Goal: Information Seeking & Learning: Compare options

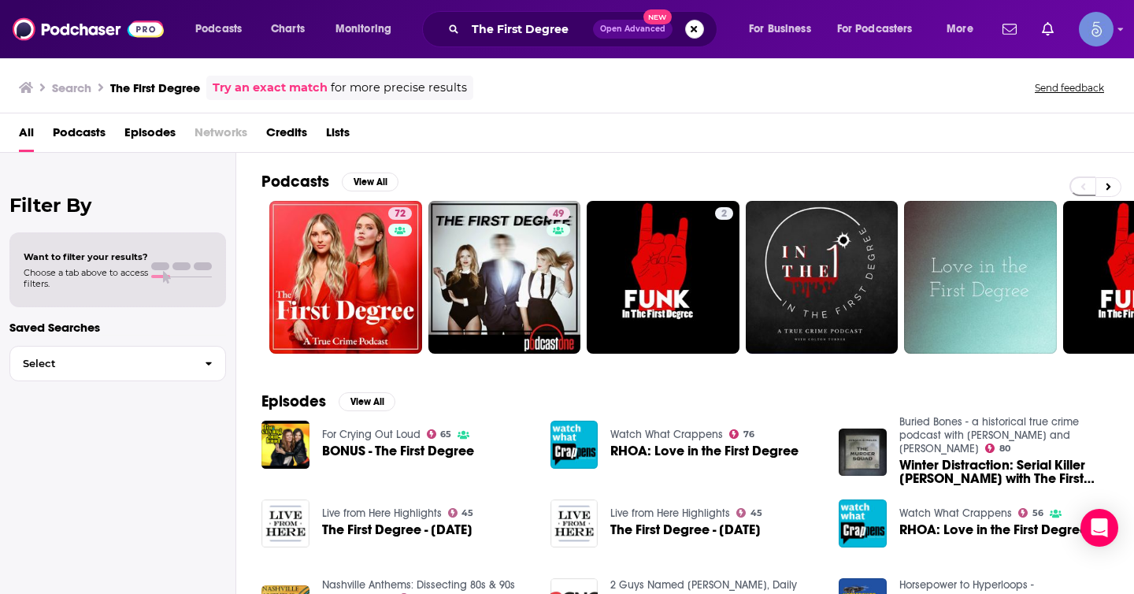
click at [693, 28] on button "Search podcasts, credits, & more..." at bounding box center [694, 29] width 19 height 19
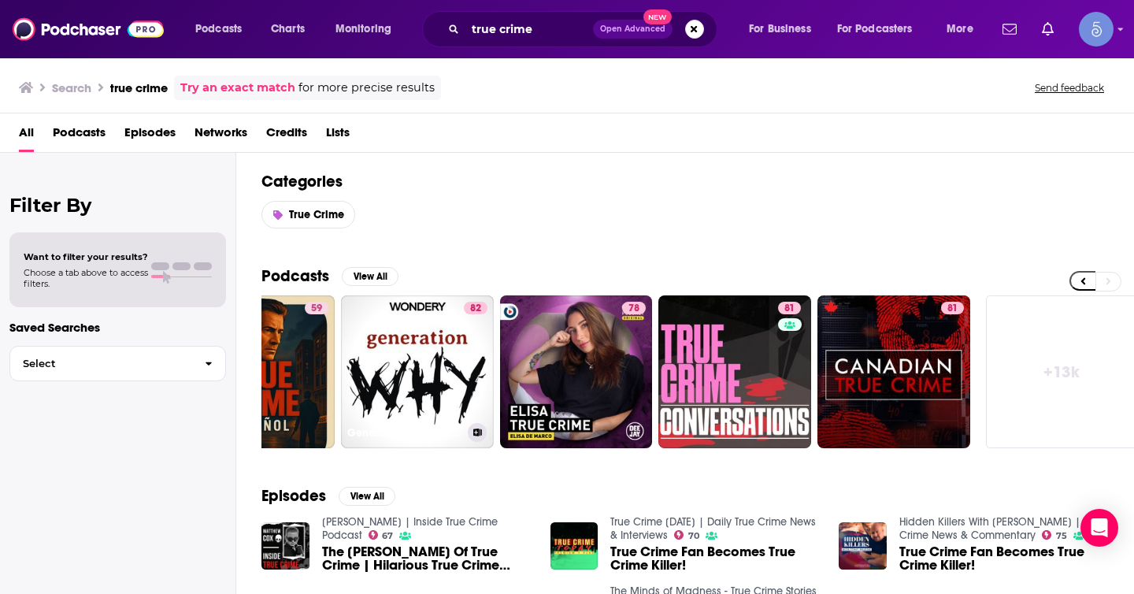
scroll to position [0, 574]
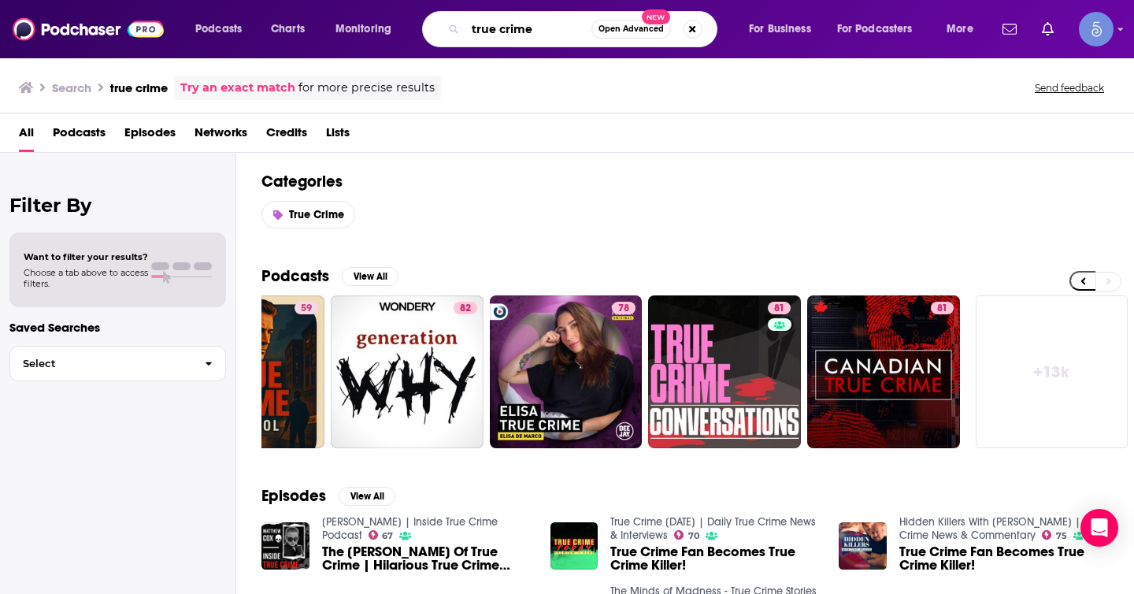
click at [550, 32] on input "true crime" at bounding box center [528, 29] width 126 height 25
paste input "Oh My Fraud"
type input "Oh My Fraud"
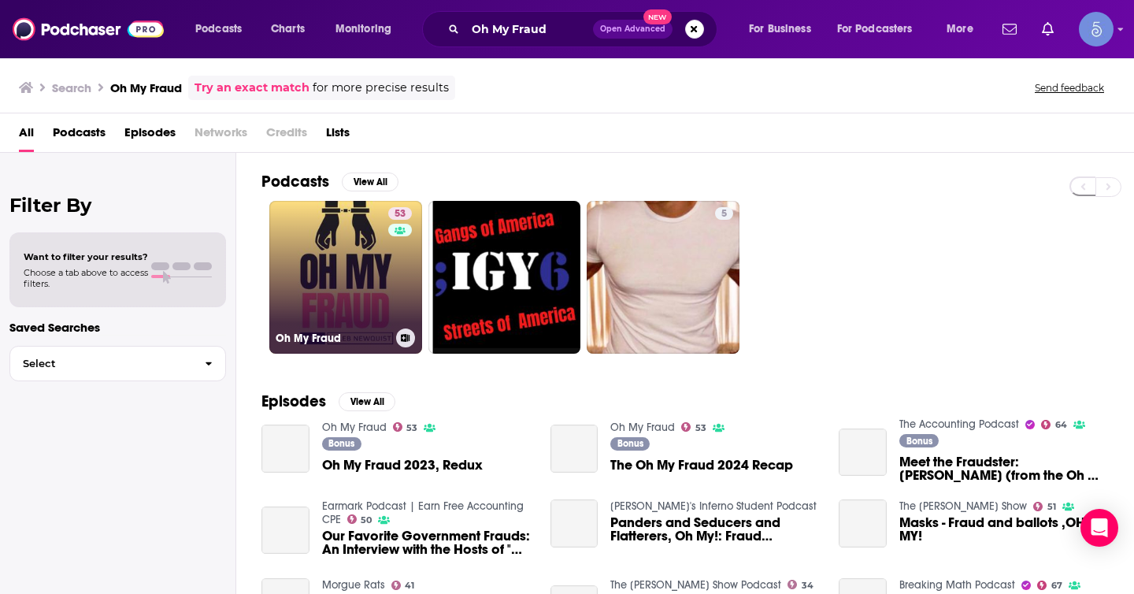
click at [337, 258] on link "53 Oh My Fraud" at bounding box center [345, 277] width 153 height 153
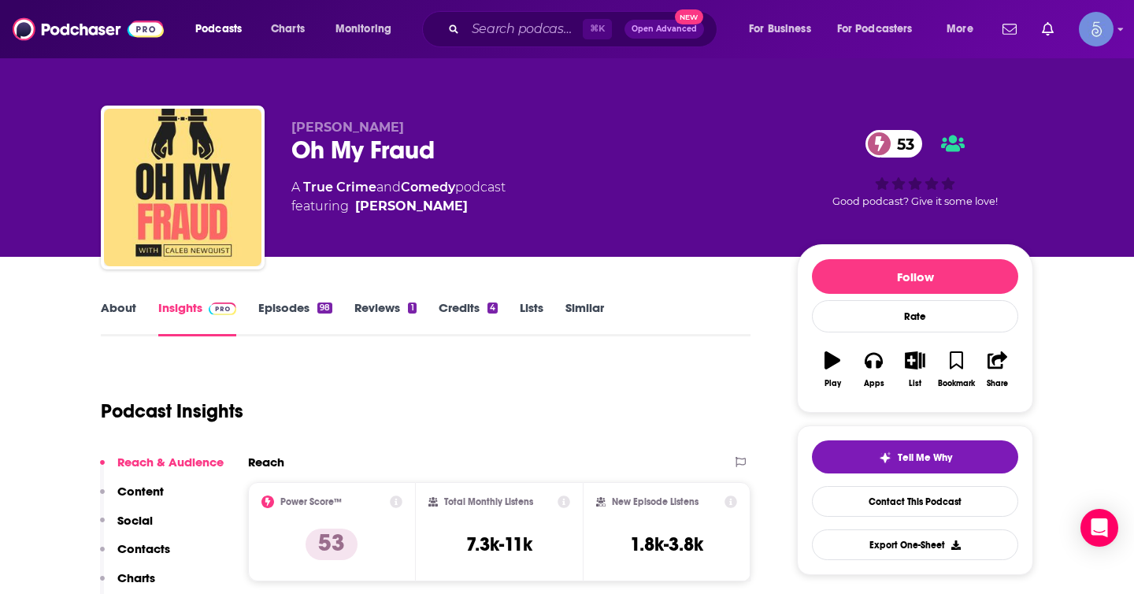
click at [579, 306] on link "Similar" at bounding box center [584, 318] width 39 height 36
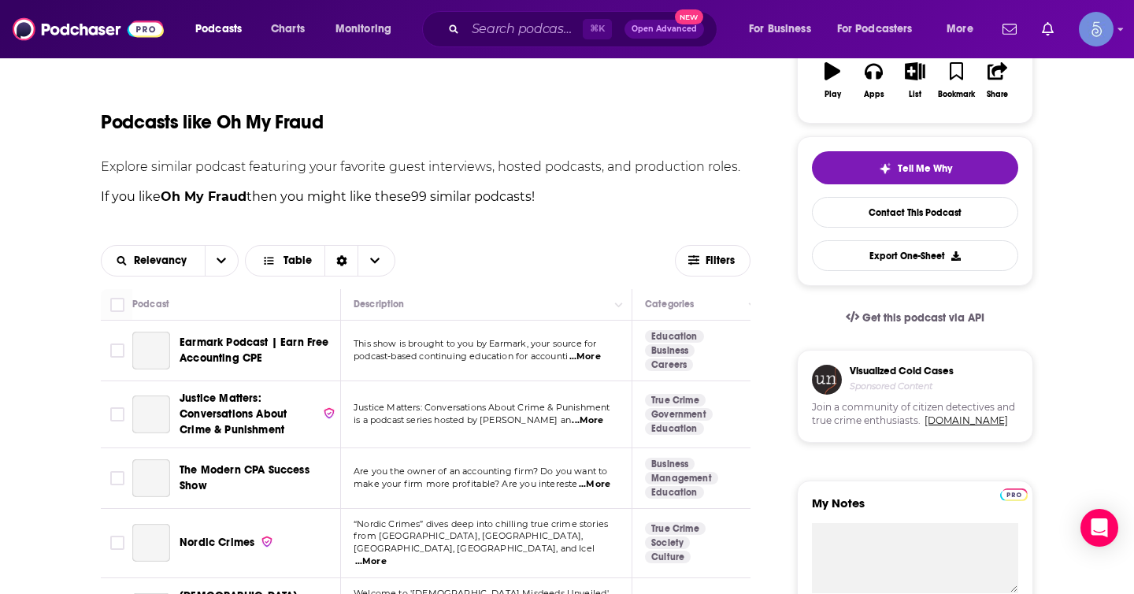
scroll to position [350, 0]
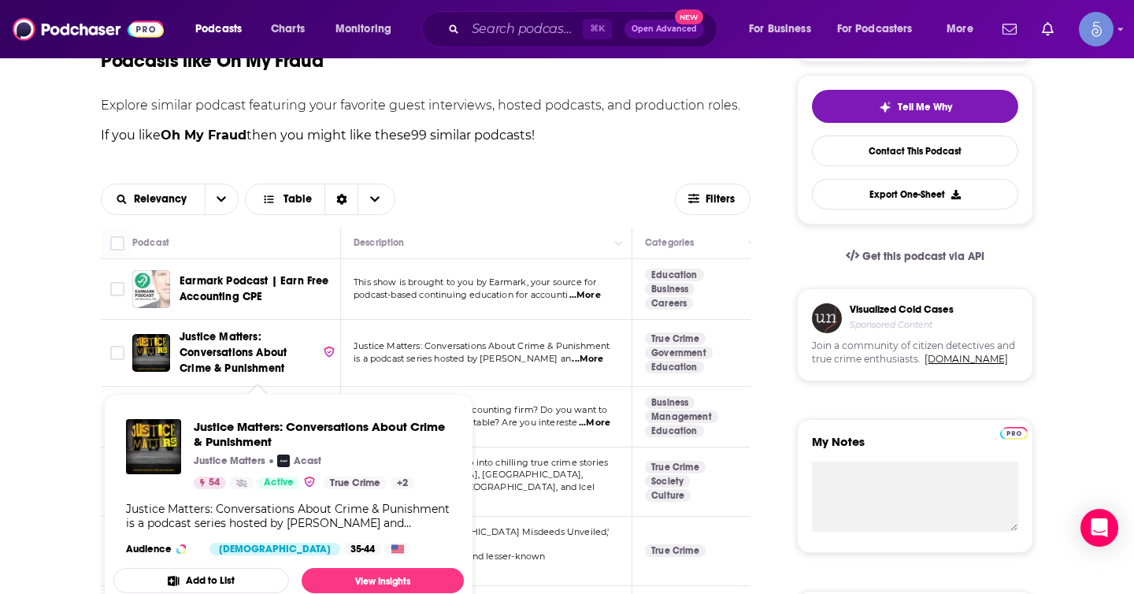
click at [245, 361] on span "Justice Matters: Conversations About Crime & Punishment" at bounding box center [248, 352] width 137 height 47
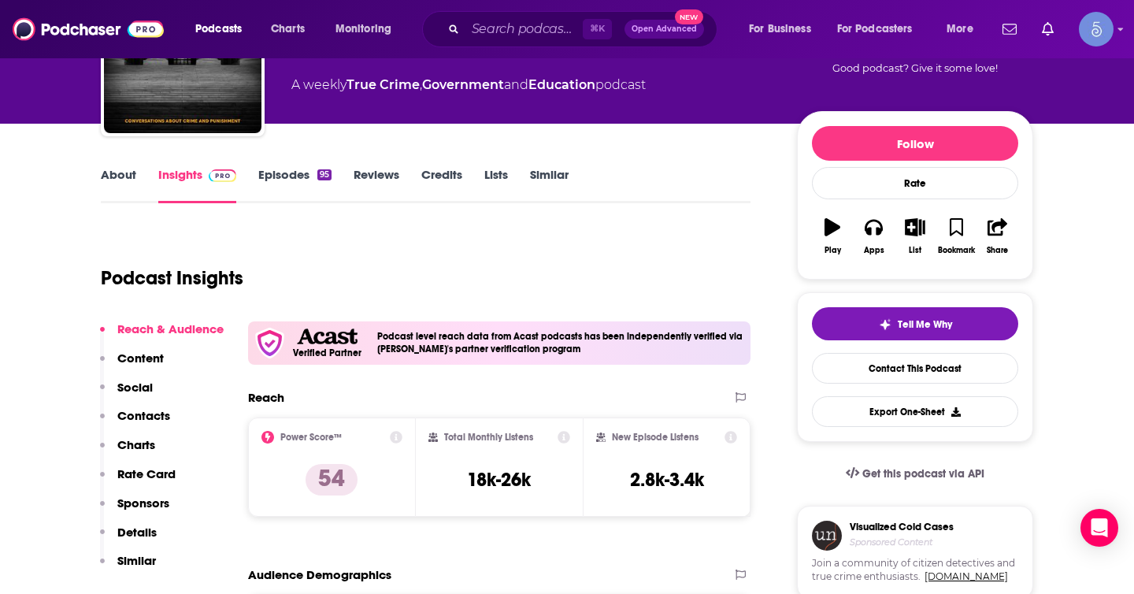
scroll to position [154, 0]
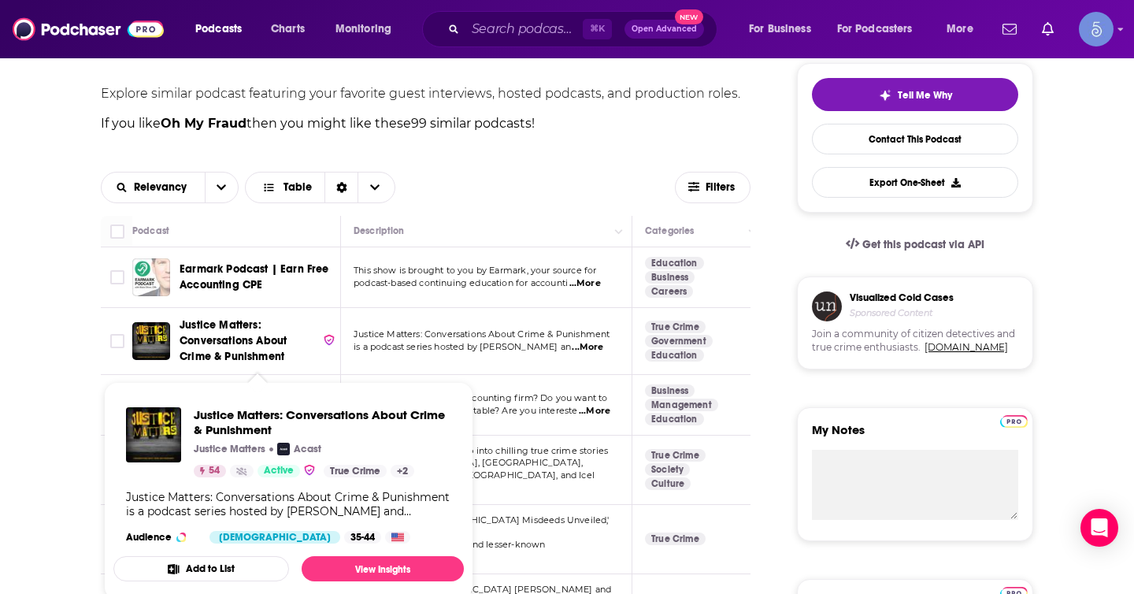
scroll to position [363, 0]
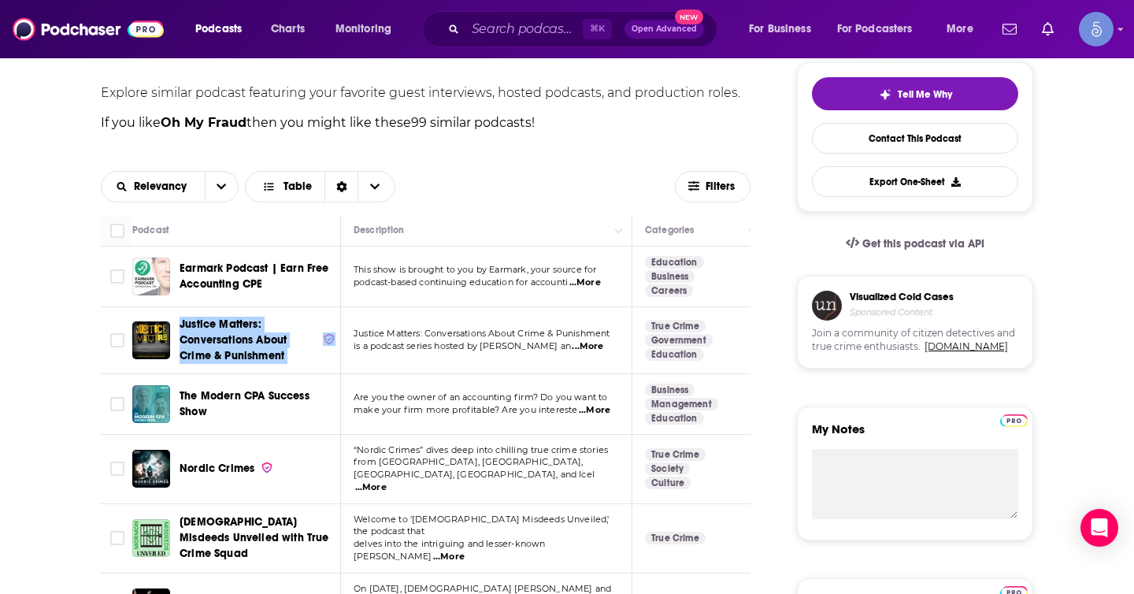
drag, startPoint x: 217, startPoint y: 328, endPoint x: 613, endPoint y: 0, distance: 514.6
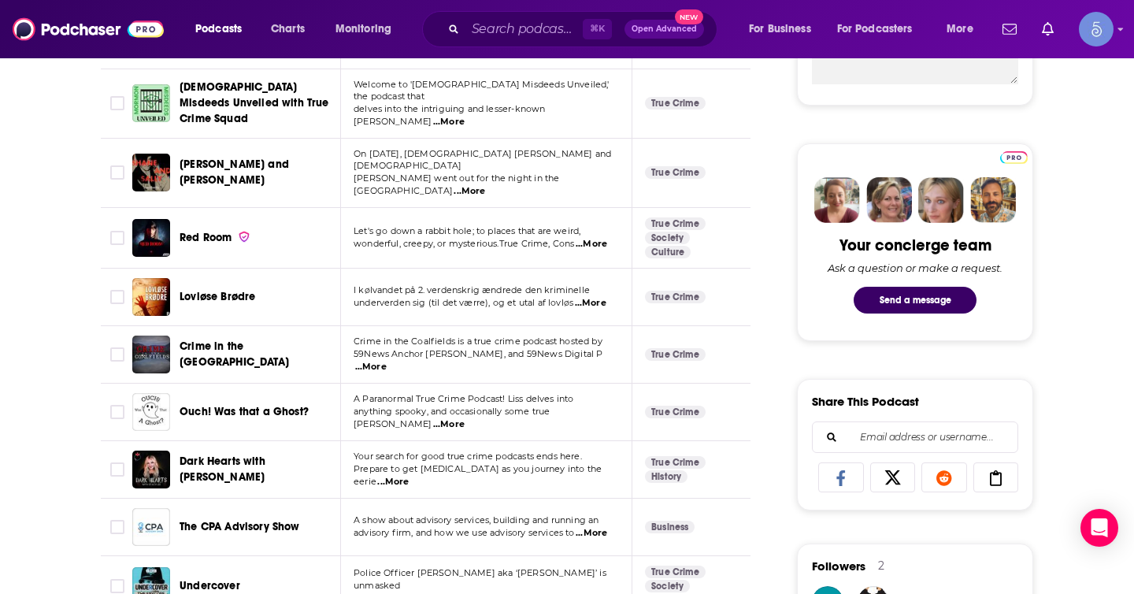
scroll to position [818, 0]
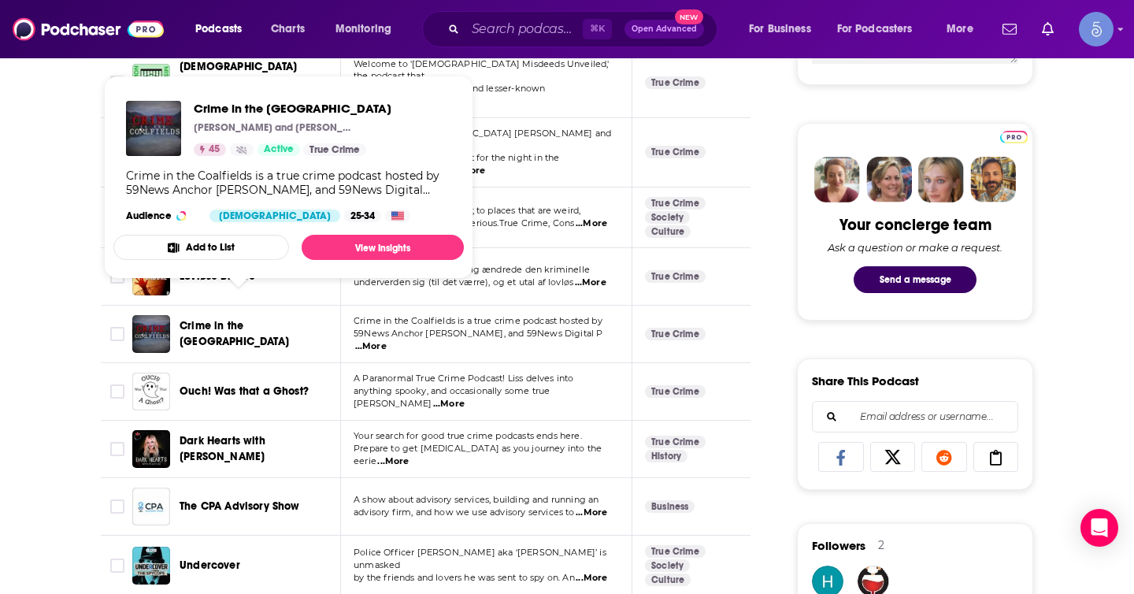
click at [289, 319] on span "Crime in the [GEOGRAPHIC_DATA]" at bounding box center [234, 333] width 109 height 29
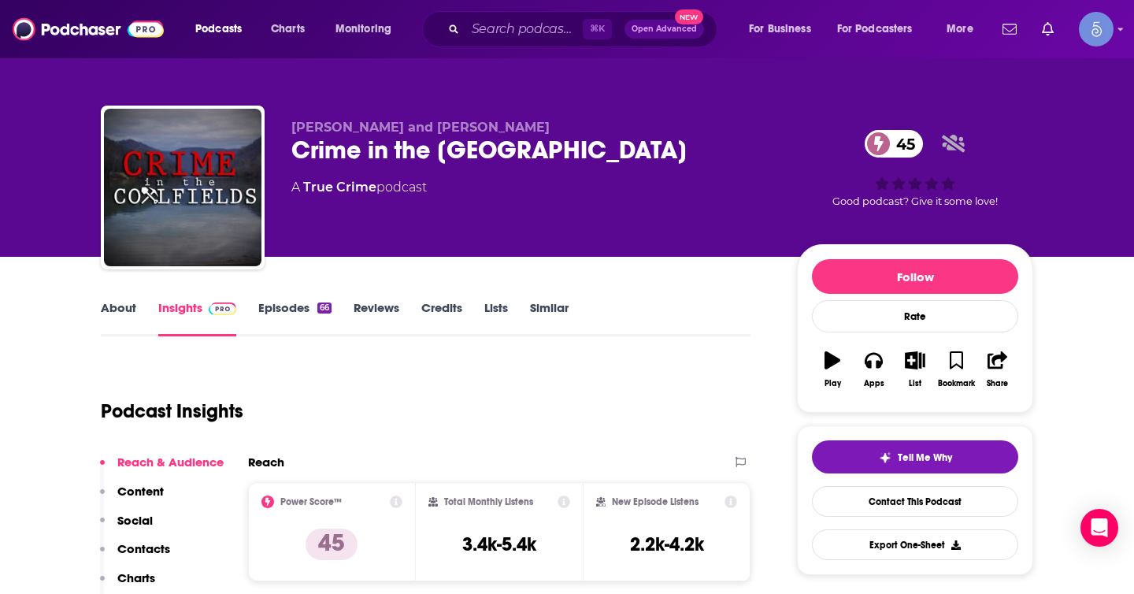
click at [567, 146] on div "Crime in the Coalfields 45" at bounding box center [531, 150] width 480 height 31
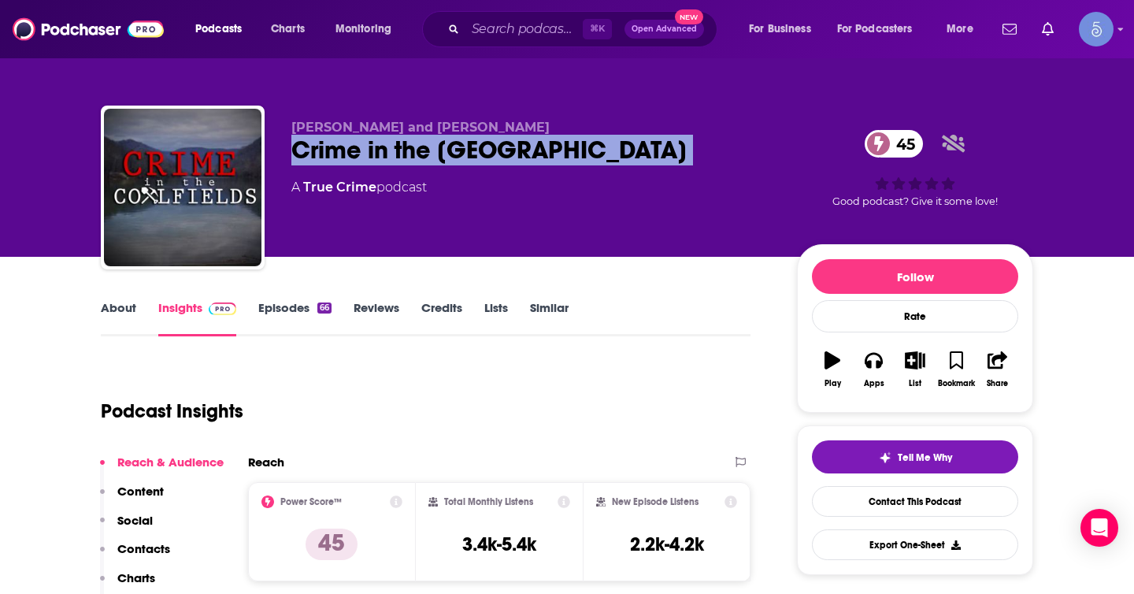
click at [567, 146] on div "Crime in the Coalfields 45" at bounding box center [531, 150] width 480 height 31
copy div "Crime in the Coalfields 45"
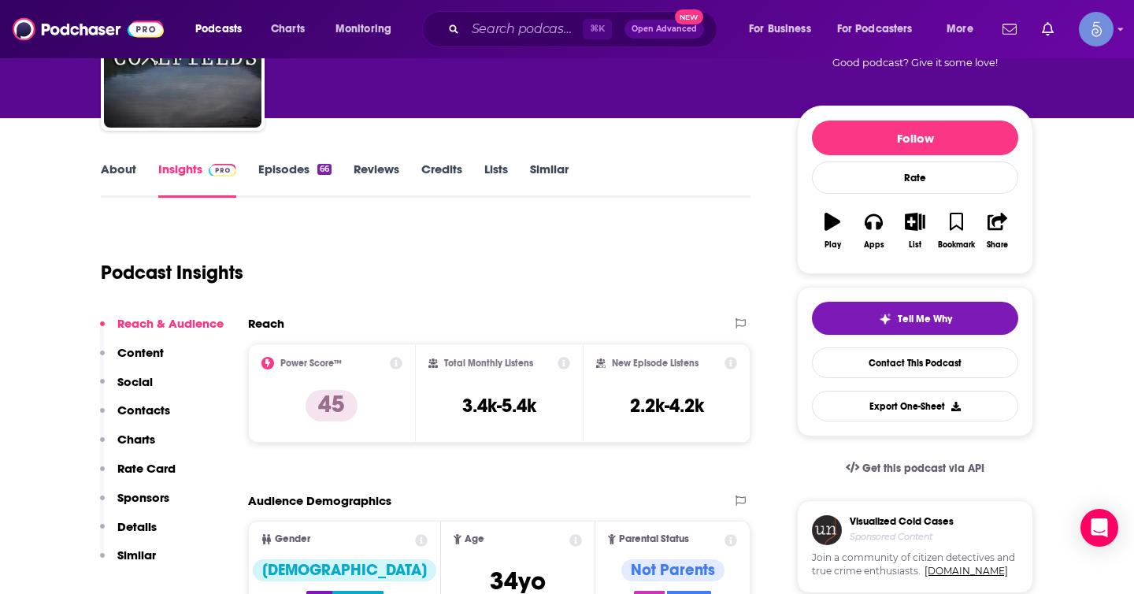
scroll to position [361, 0]
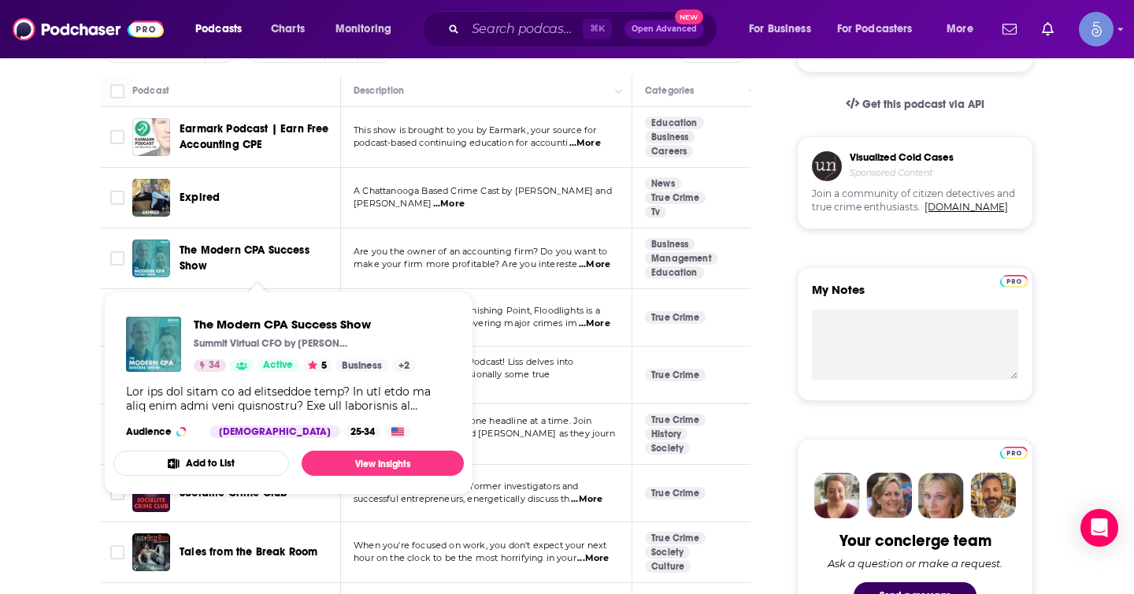
scroll to position [527, 0]
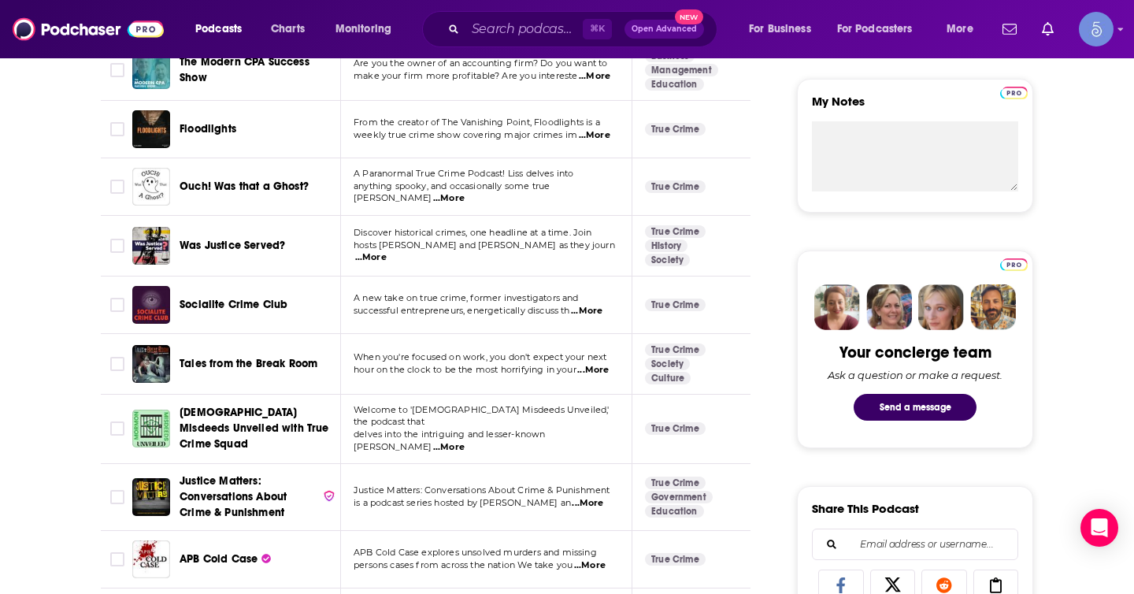
scroll to position [718, 0]
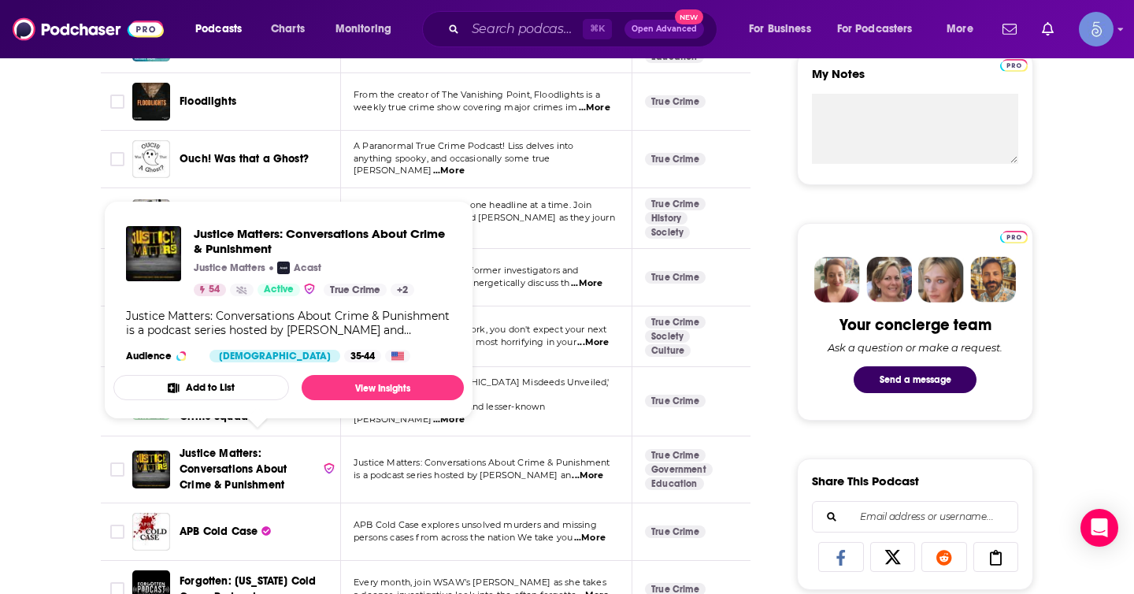
click at [227, 450] on span "Justice Matters: Conversations About Crime & Punishment" at bounding box center [248, 469] width 137 height 47
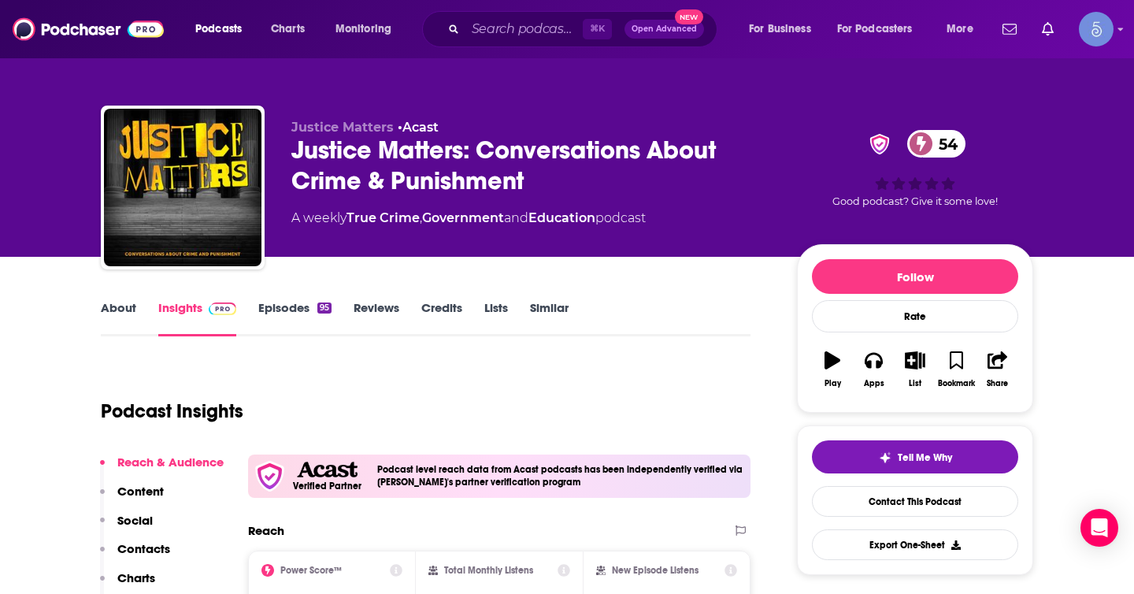
click at [534, 308] on link "Similar" at bounding box center [549, 318] width 39 height 36
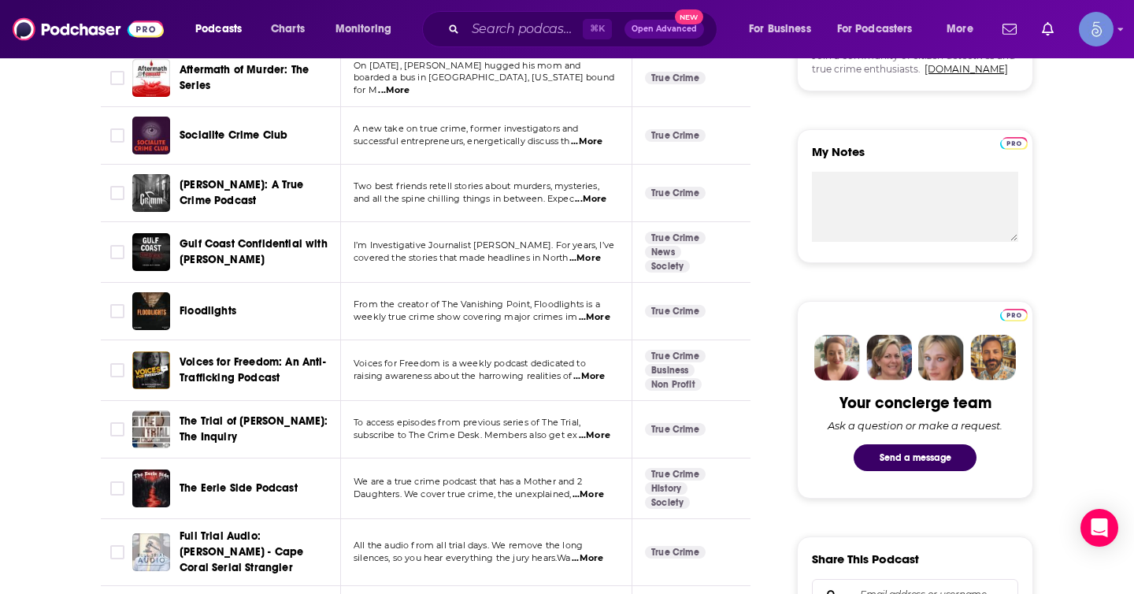
scroll to position [623, 0]
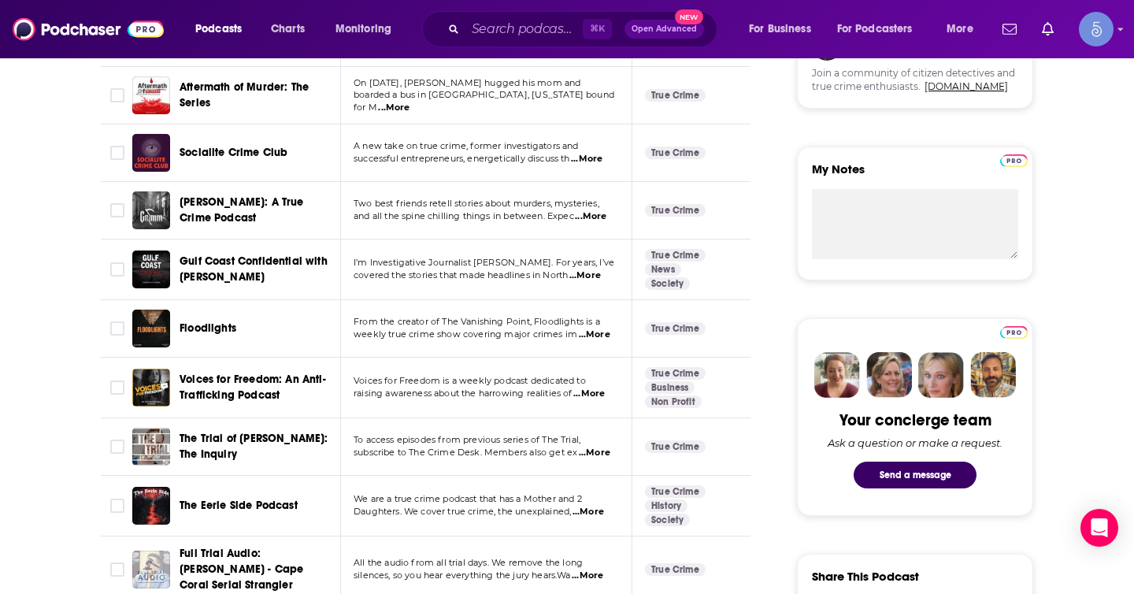
click at [596, 159] on span "...More" at bounding box center [587, 159] width 32 height 13
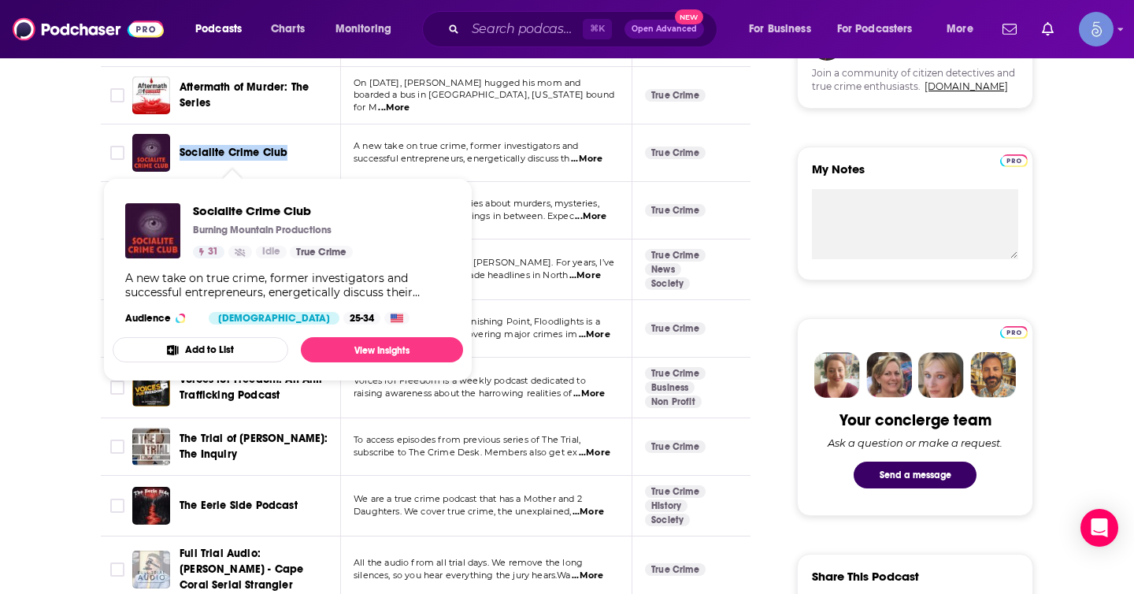
drag, startPoint x: 306, startPoint y: 151, endPoint x: 179, endPoint y: 152, distance: 127.6
click at [180, 152] on div "Socialite Crime Club" at bounding box center [262, 153] width 164 height 16
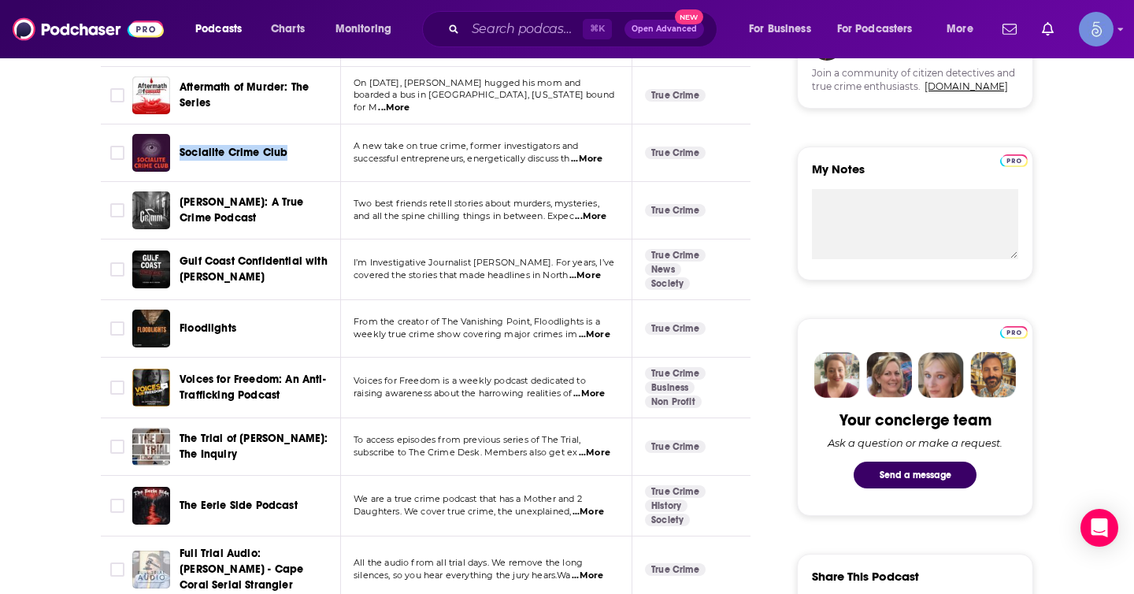
copy span "Socialite Crime Club"
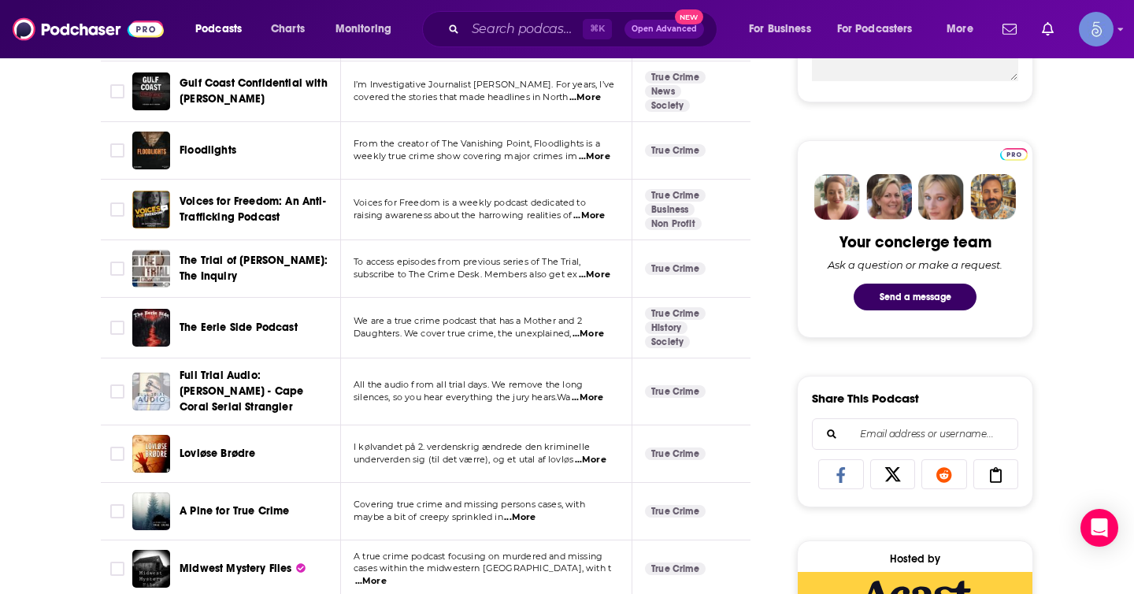
scroll to position [850, 0]
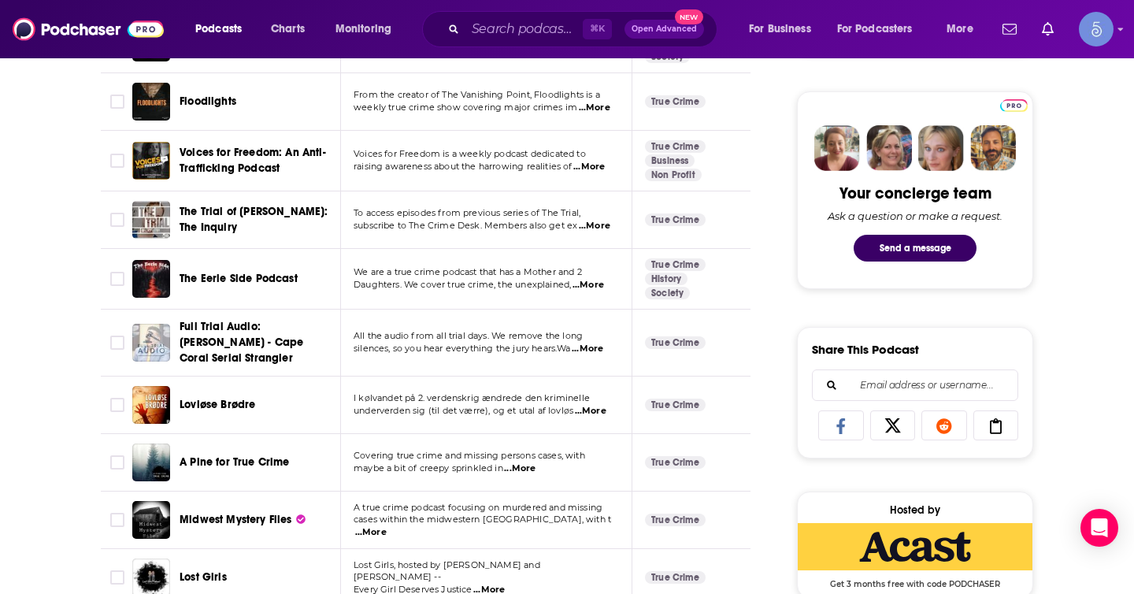
click at [523, 462] on span "...More" at bounding box center [520, 468] width 32 height 13
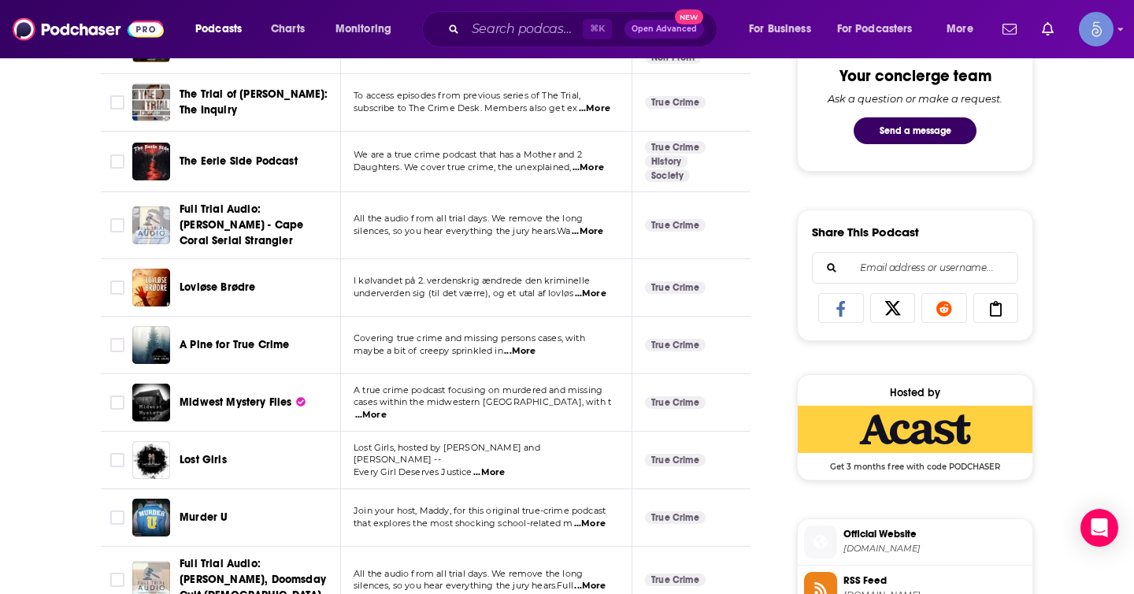
scroll to position [996, 0]
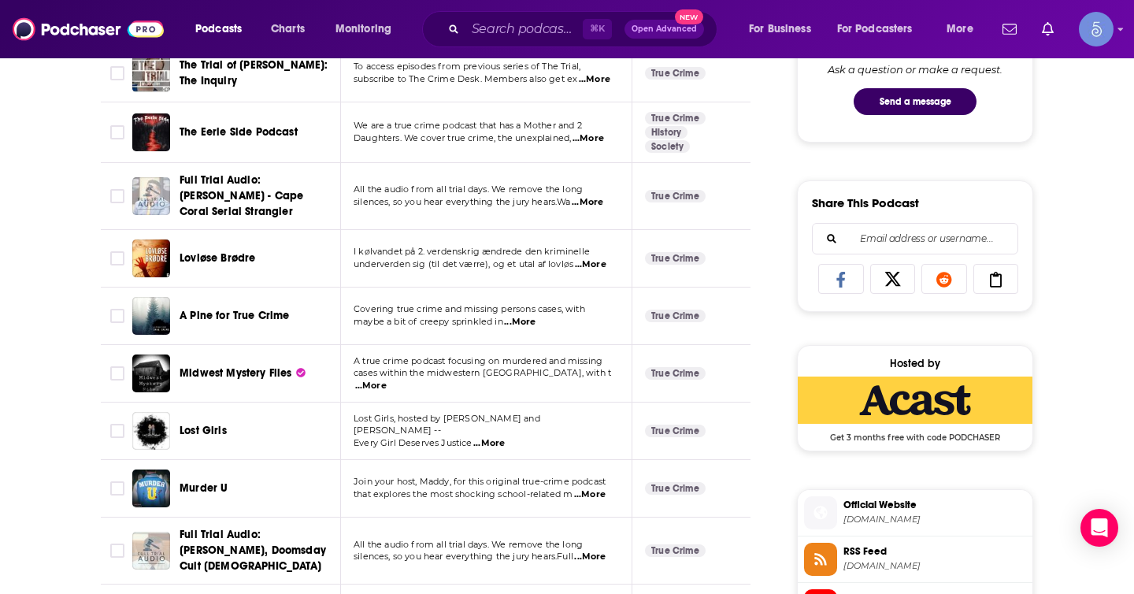
click at [494, 437] on span "...More" at bounding box center [489, 443] width 32 height 13
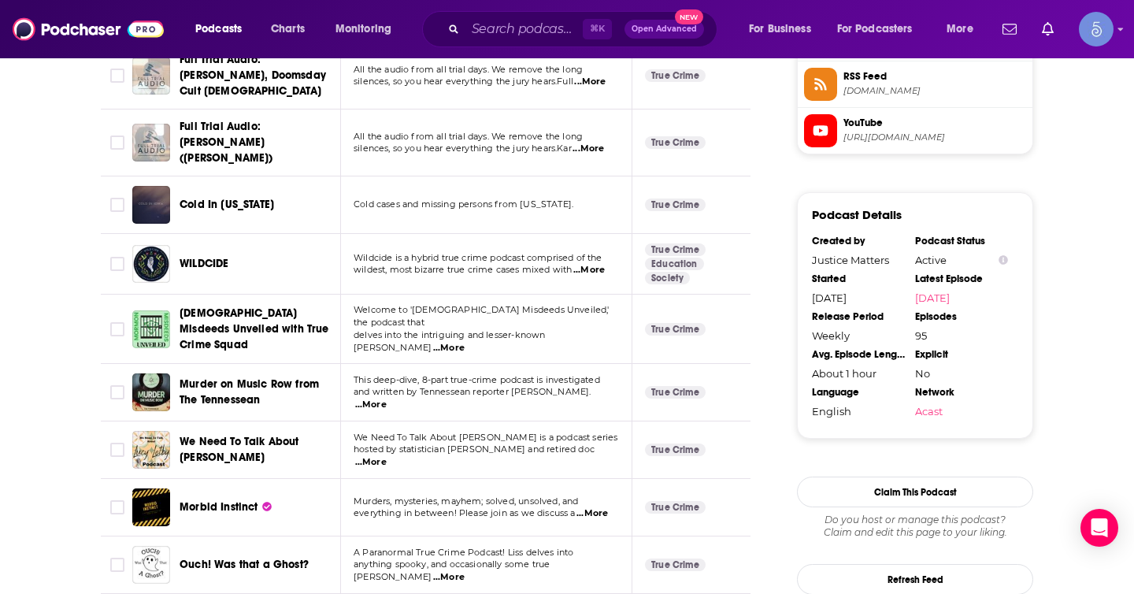
scroll to position [1479, 0]
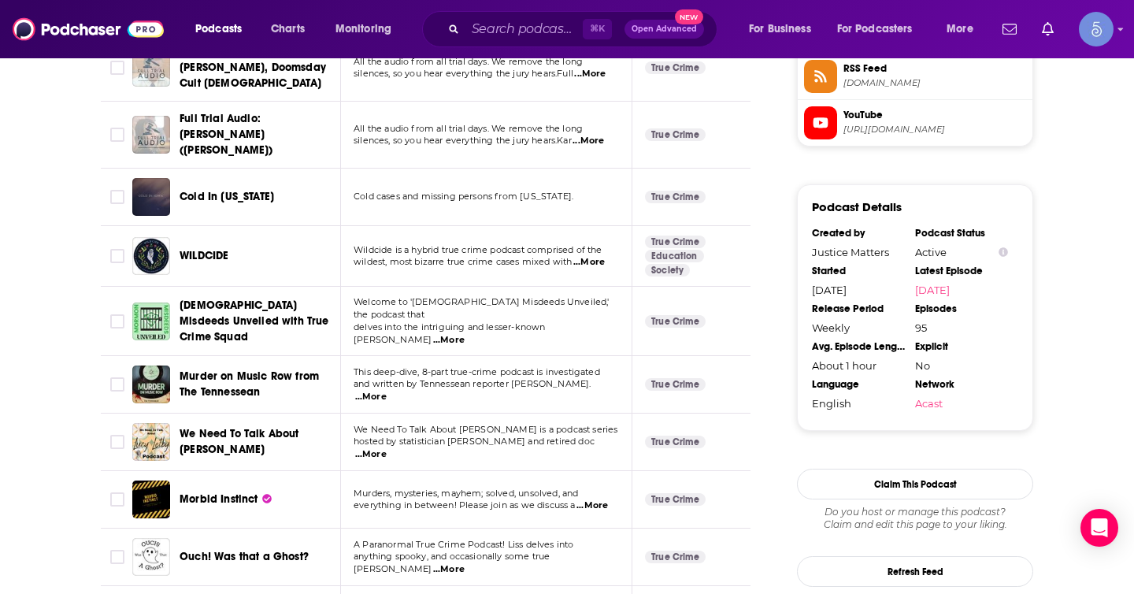
click at [387, 448] on span "...More" at bounding box center [371, 454] width 32 height 13
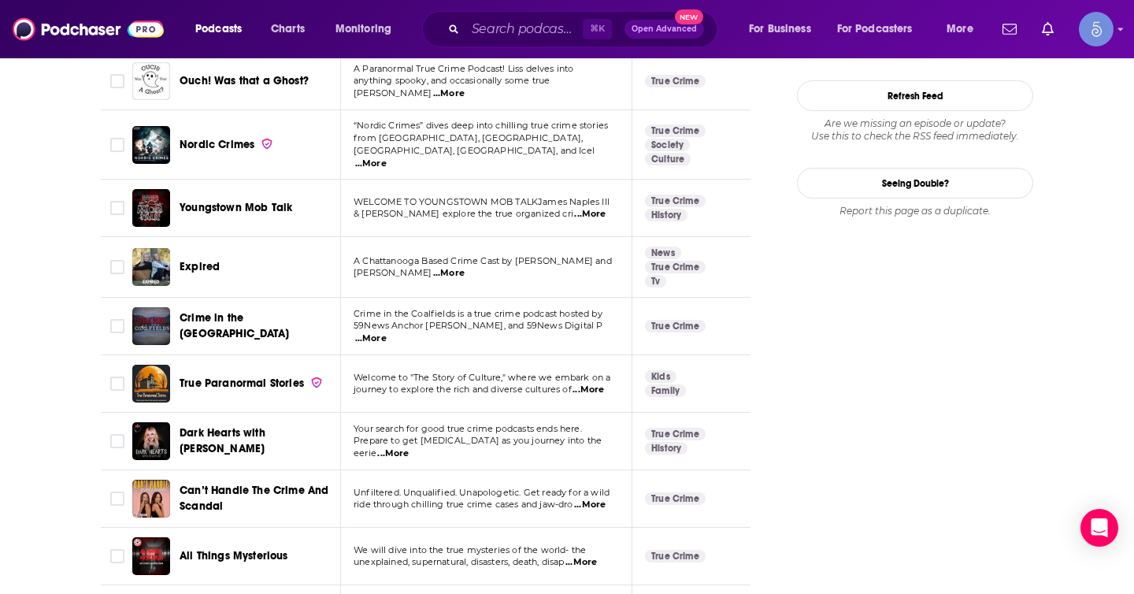
scroll to position [1960, 0]
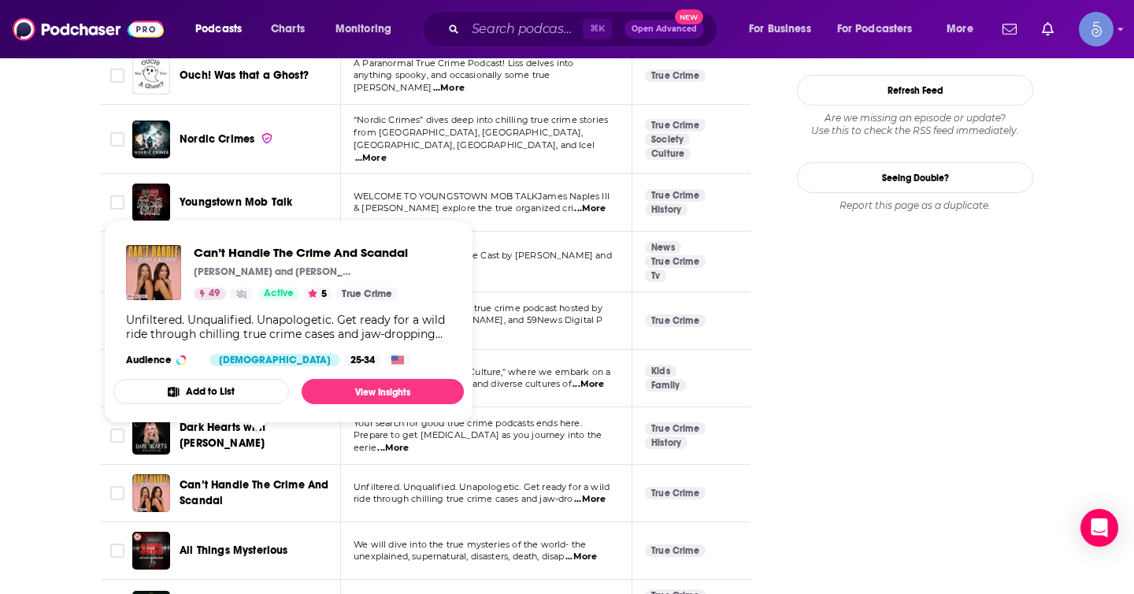
click at [233, 478] on span "Can’t Handle The Crime And Scandal" at bounding box center [254, 492] width 149 height 29
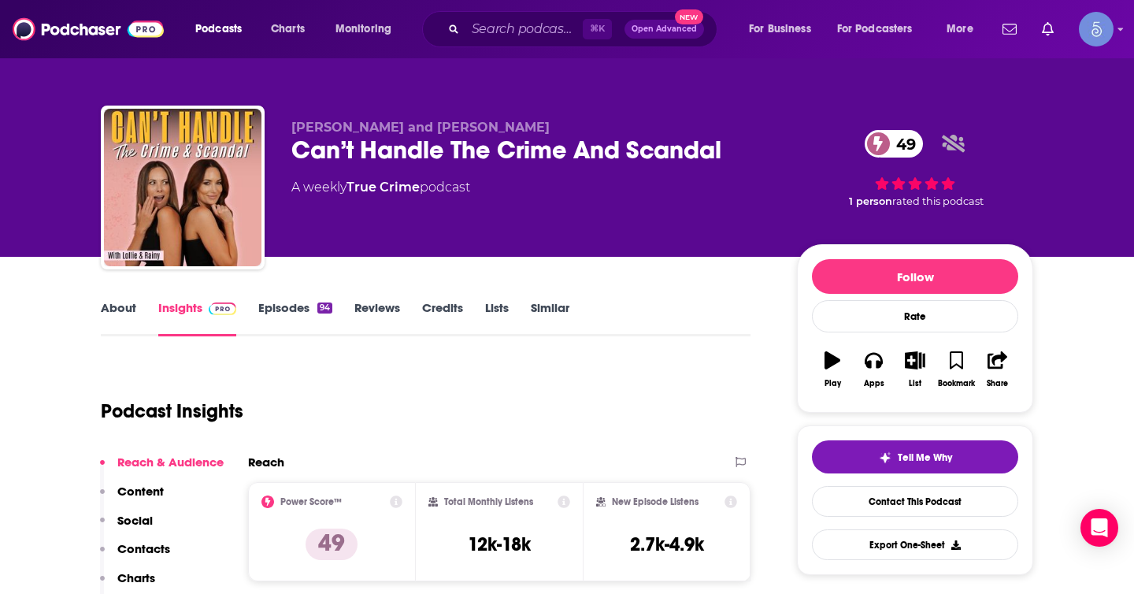
scroll to position [39, 0]
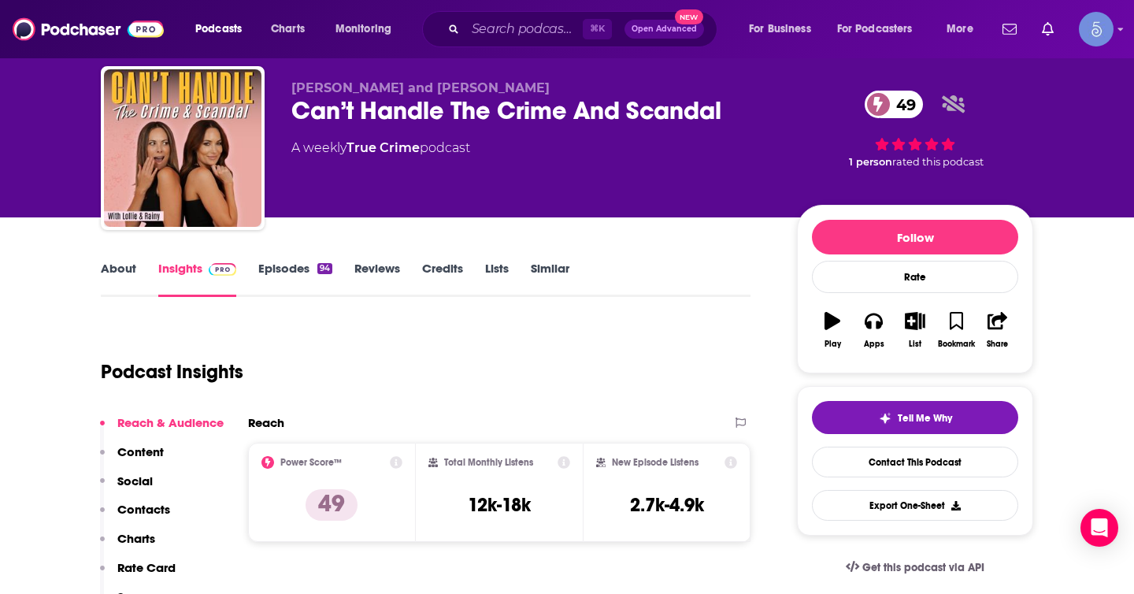
click at [541, 261] on link "Similar" at bounding box center [550, 279] width 39 height 36
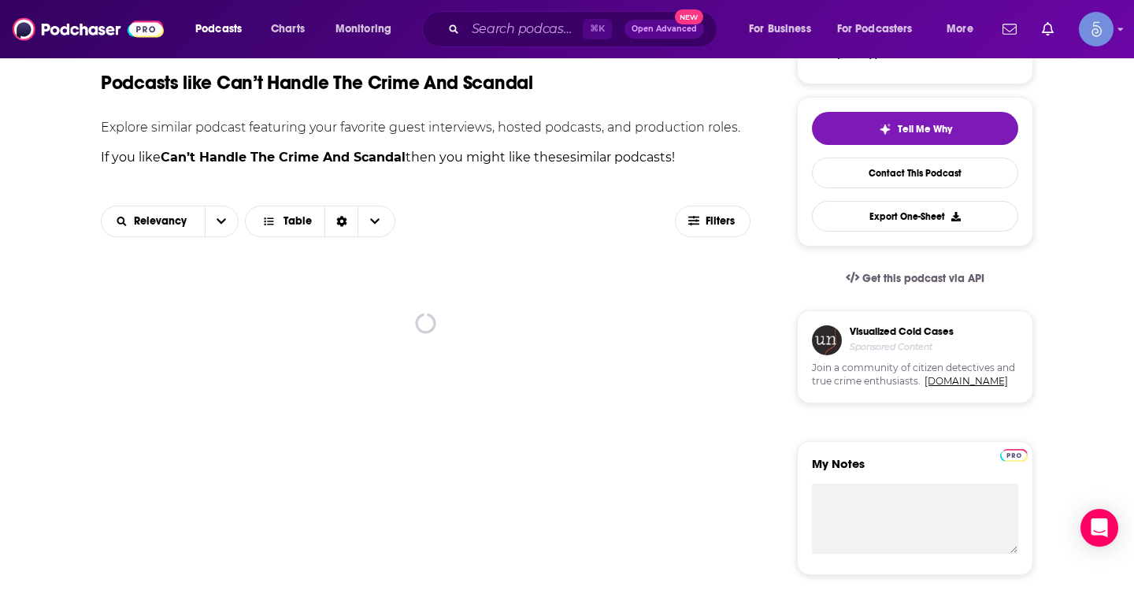
scroll to position [331, 0]
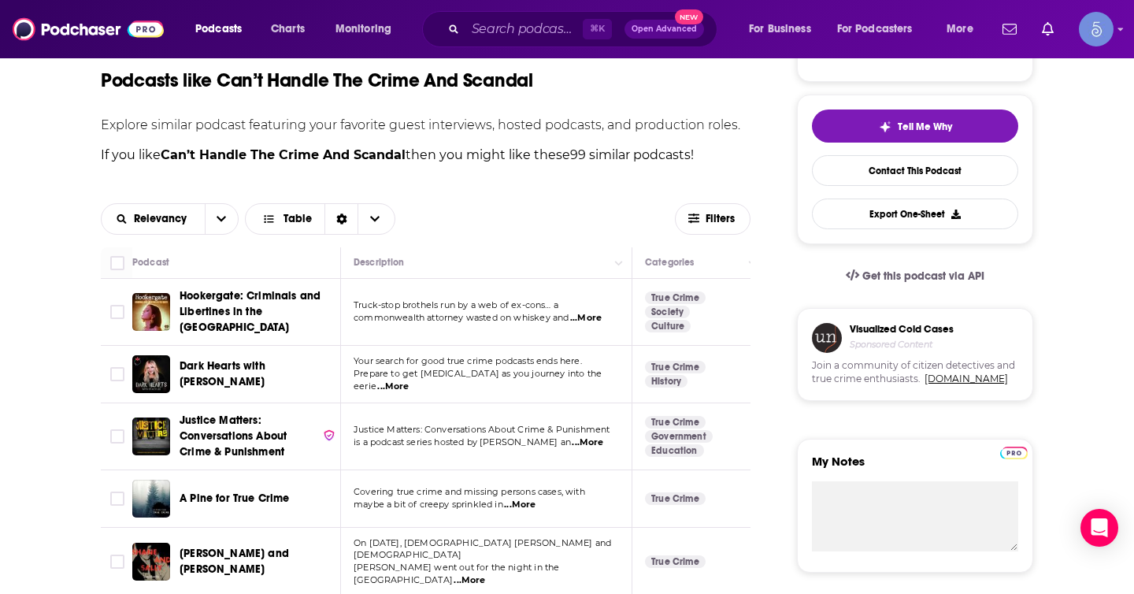
click at [591, 318] on span "...More" at bounding box center [586, 318] width 32 height 13
copy span "Hookergate: Criminals and Libertines in the [GEOGRAPHIC_DATA]"
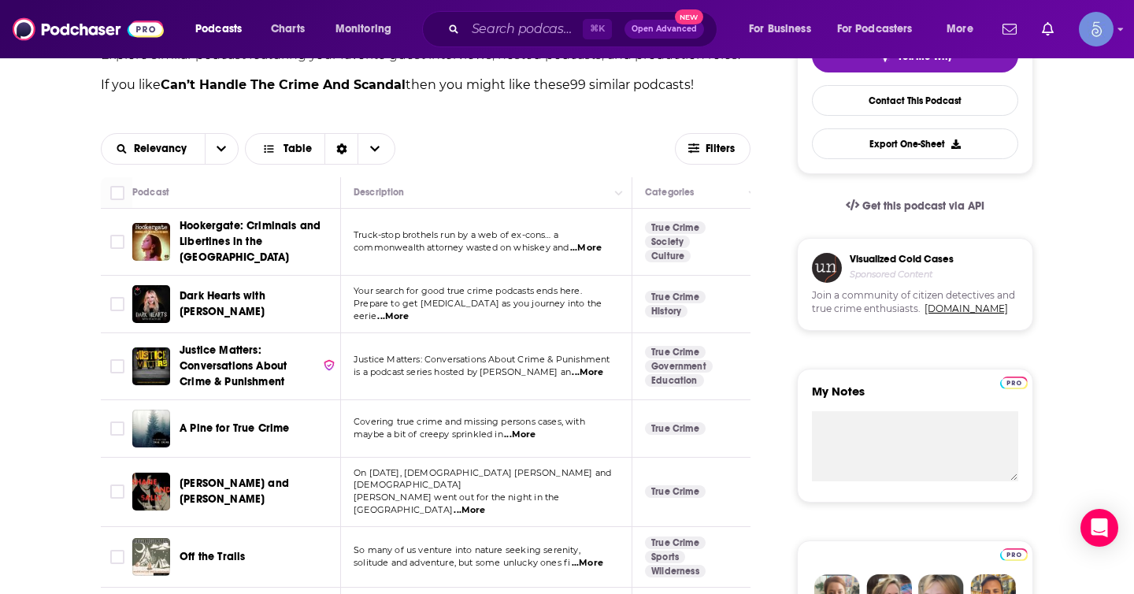
click at [409, 310] on span "...More" at bounding box center [393, 316] width 32 height 13
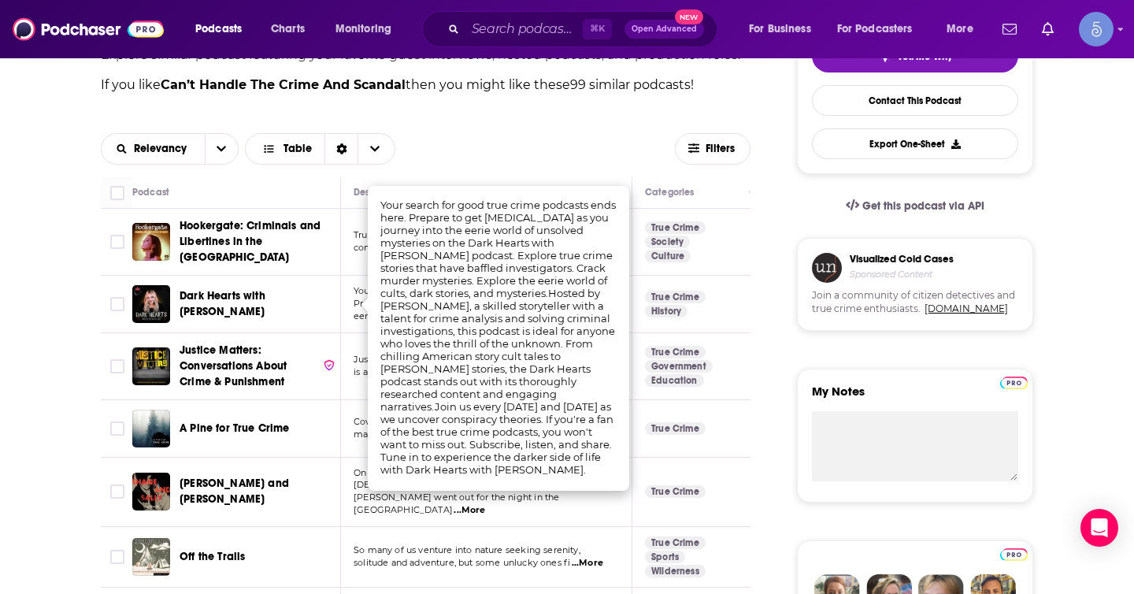
scroll to position [439, 0]
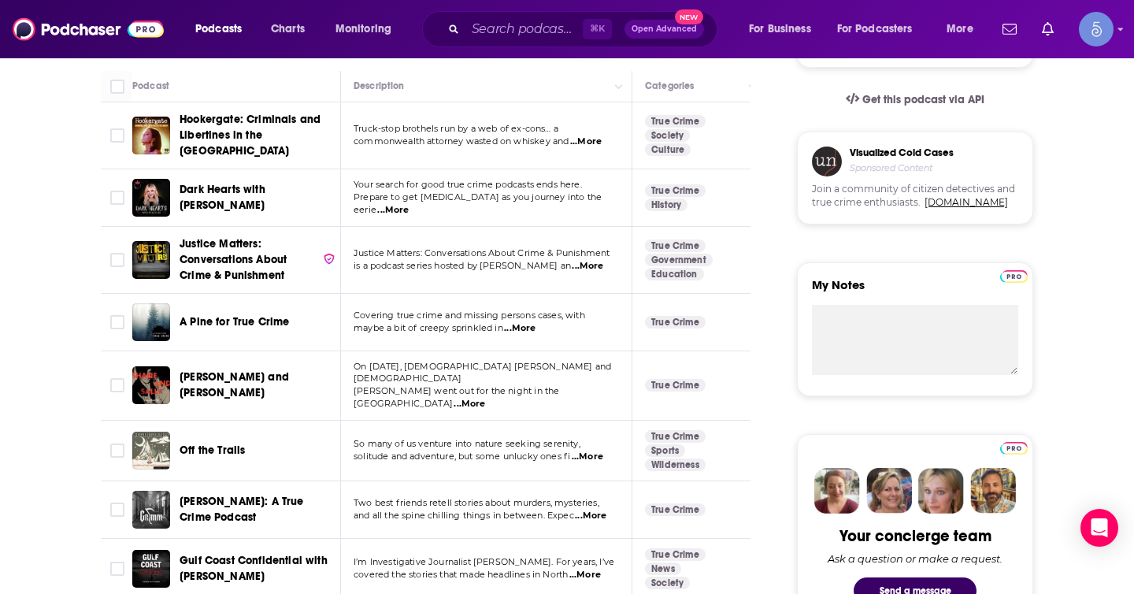
scroll to position [518, 0]
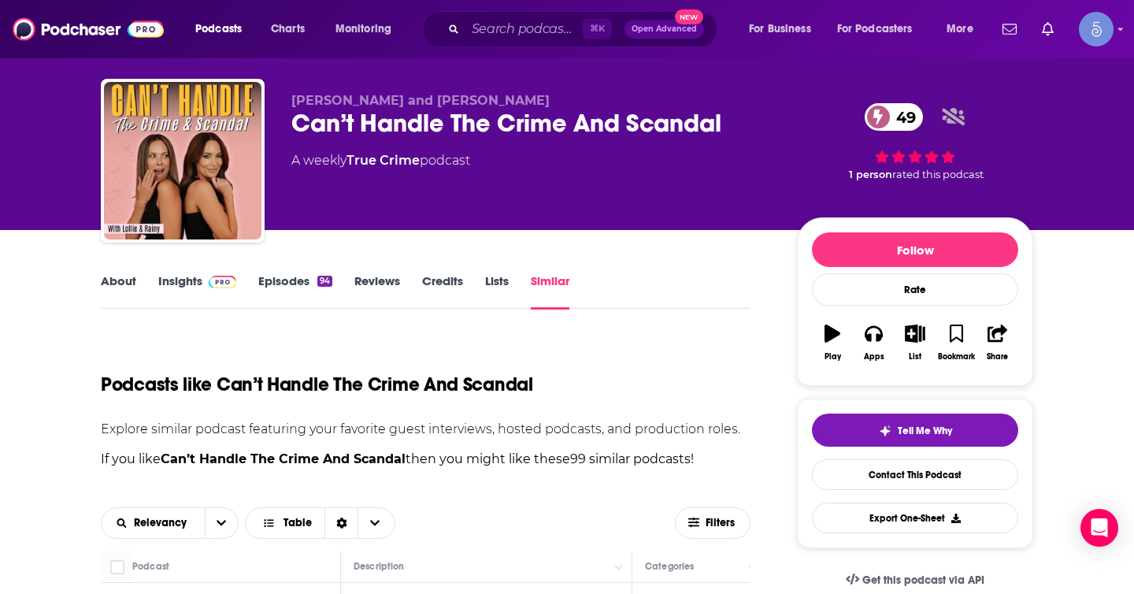
scroll to position [0, 0]
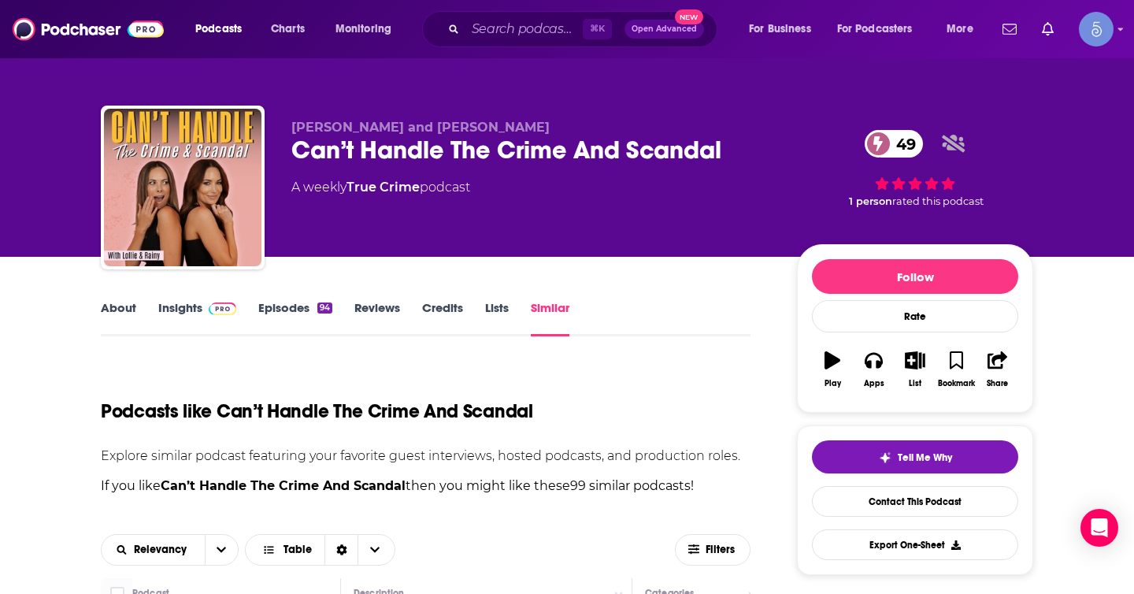
click at [189, 313] on link "Insights" at bounding box center [197, 318] width 78 height 36
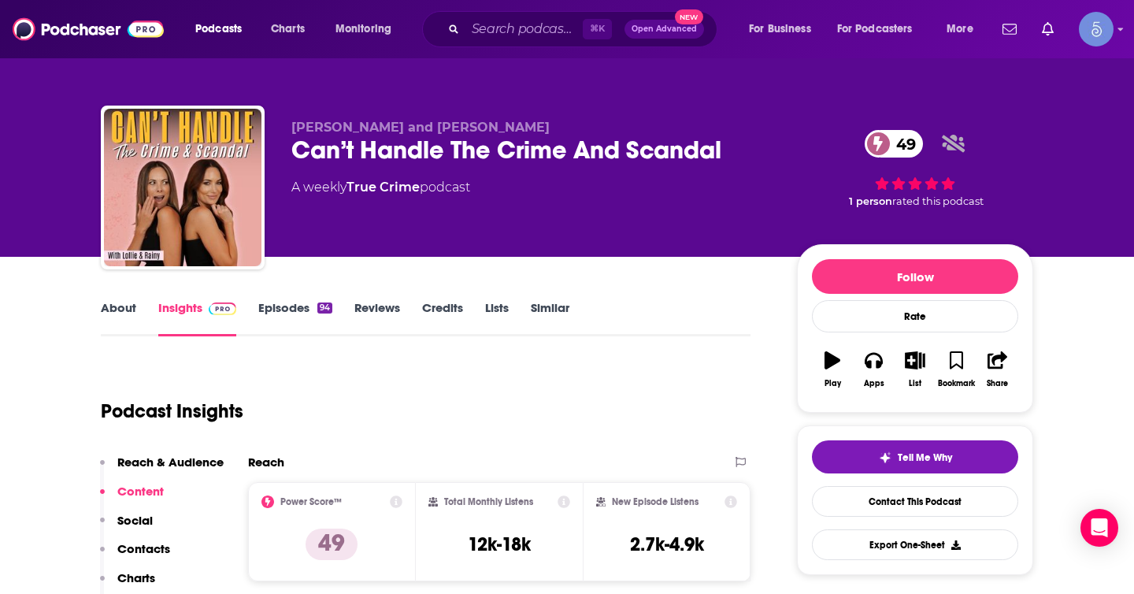
click at [548, 317] on link "Similar" at bounding box center [550, 318] width 39 height 36
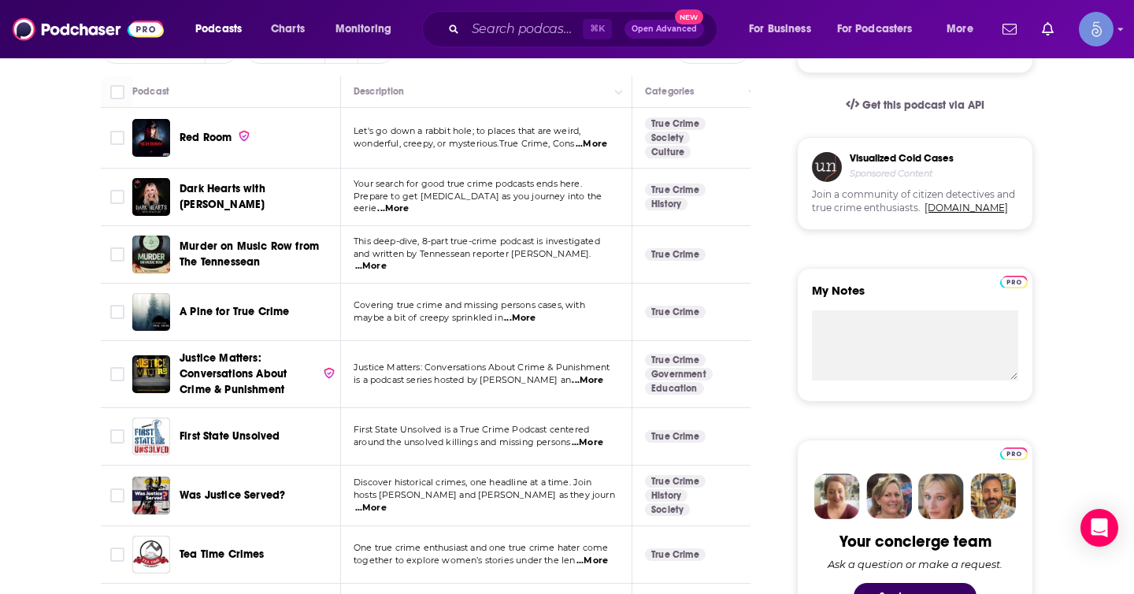
scroll to position [500, 0]
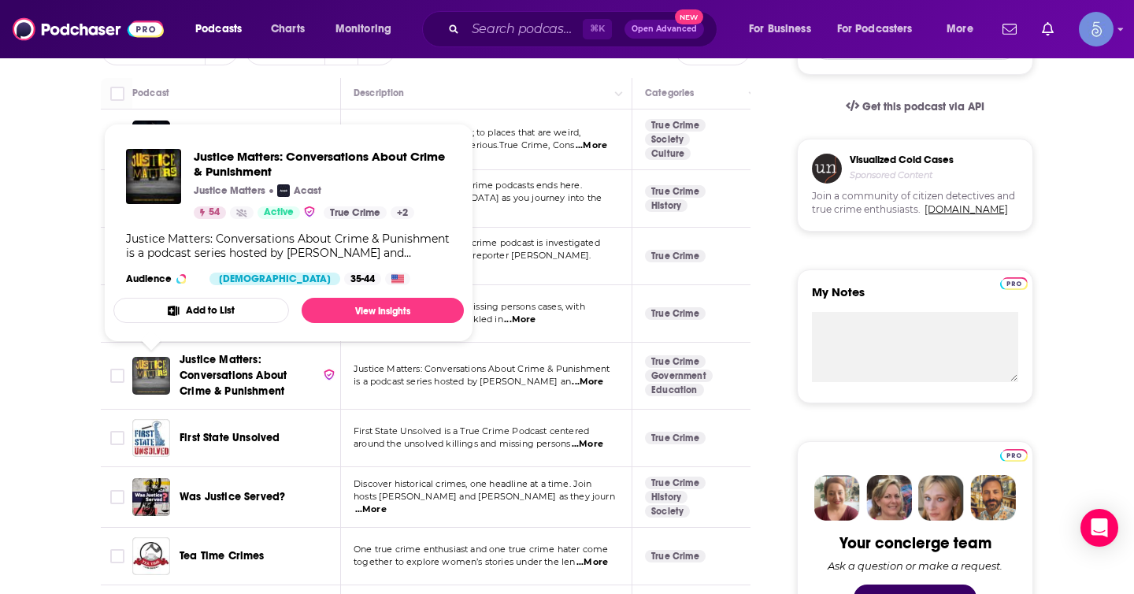
click at [162, 380] on img "Justice Matters: Conversations About Crime & Punishment" at bounding box center [151, 376] width 38 height 38
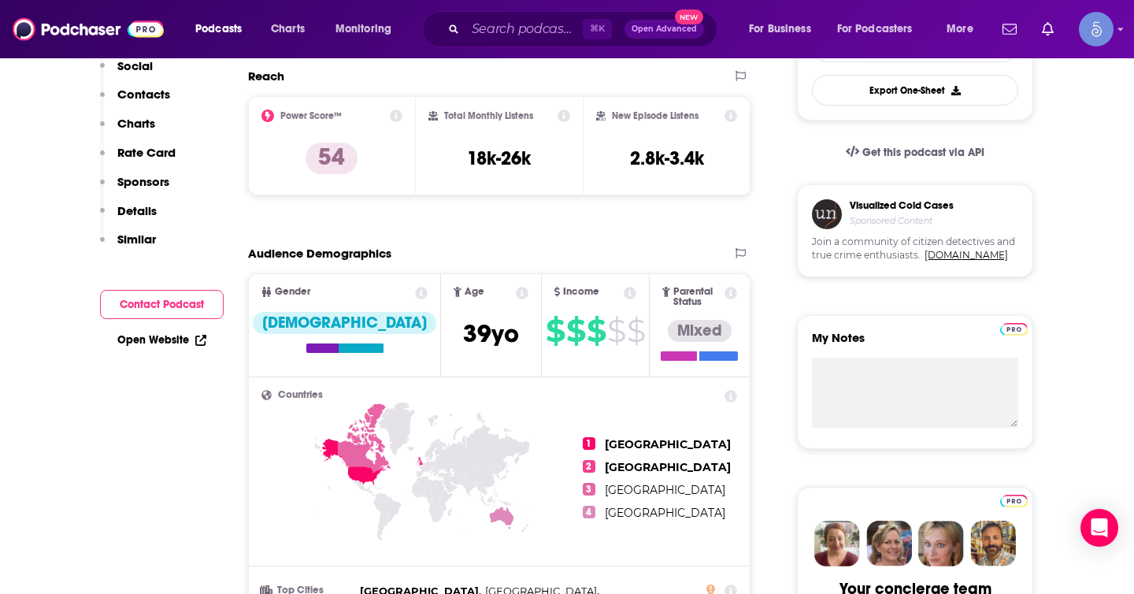
scroll to position [88, 0]
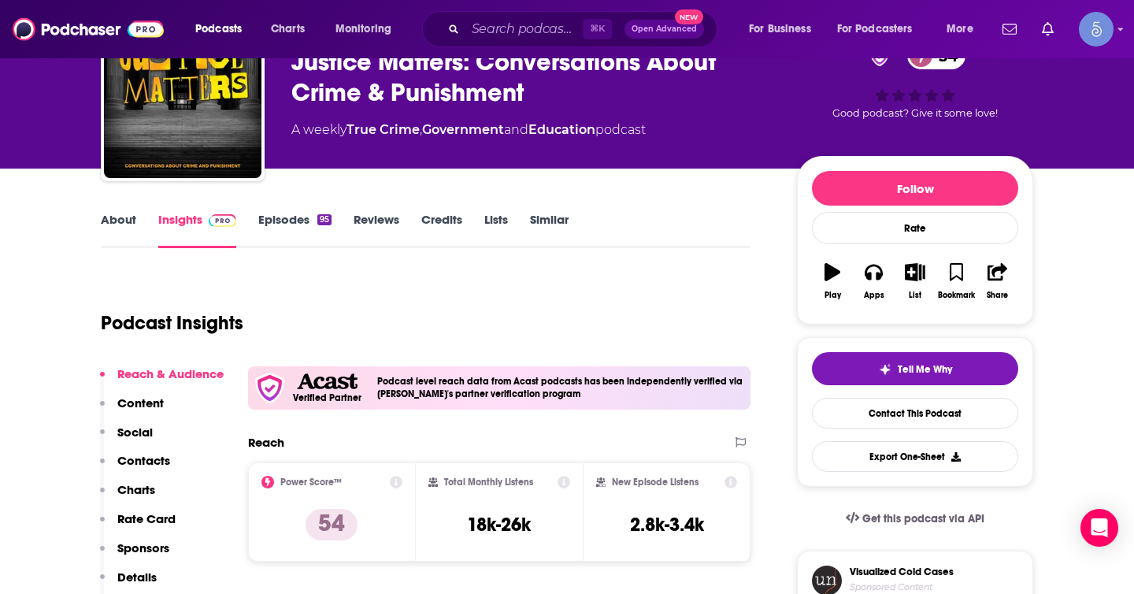
click at [534, 230] on link "Similar" at bounding box center [549, 230] width 39 height 36
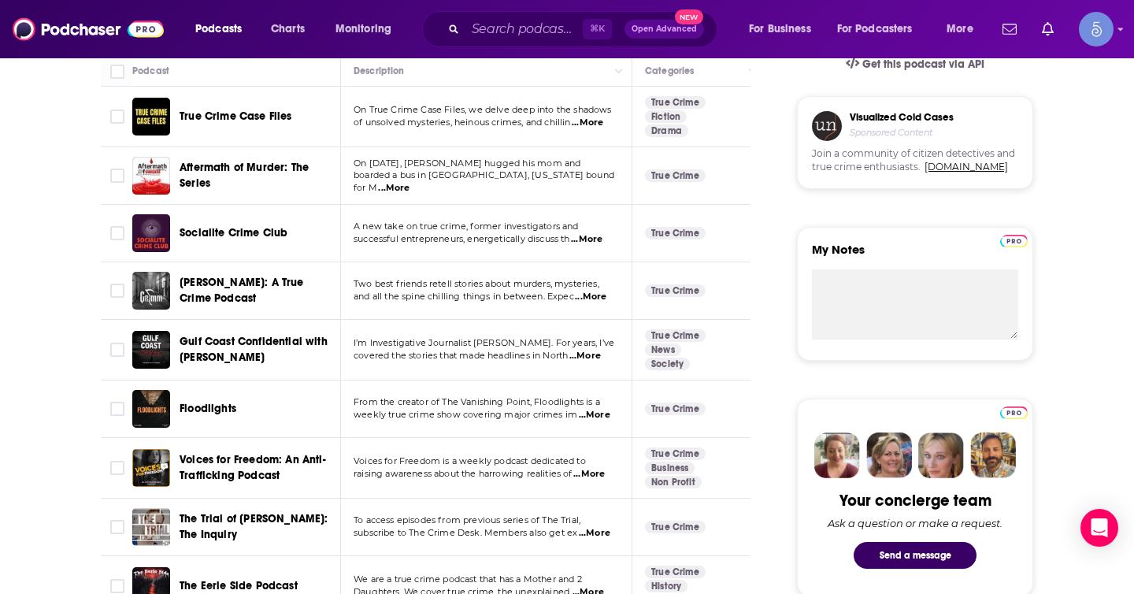
scroll to position [626, 0]
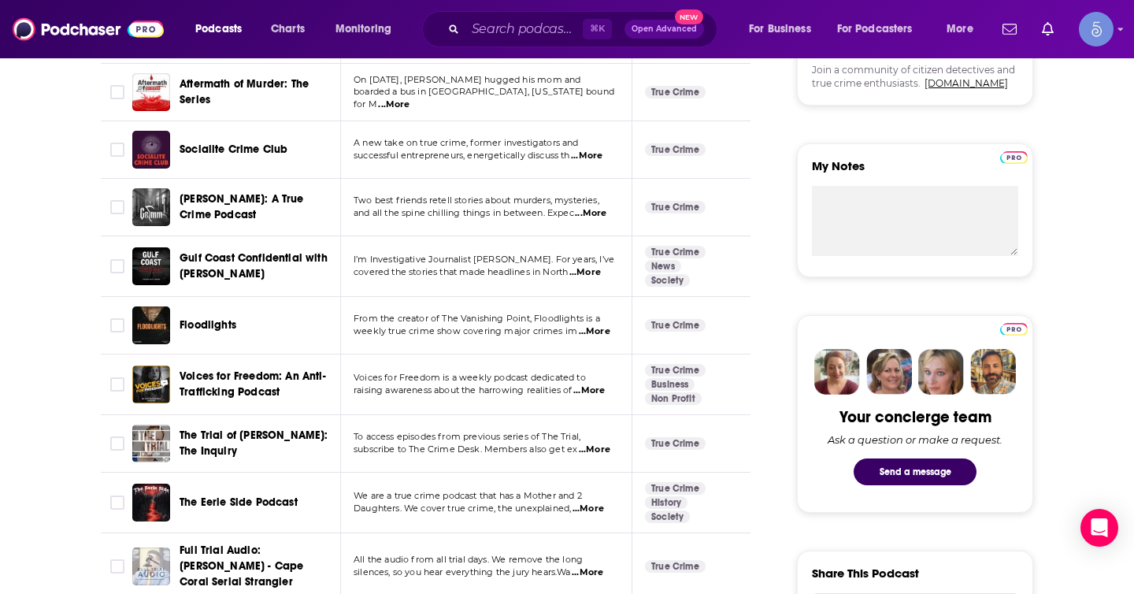
click at [588, 449] on span "...More" at bounding box center [595, 449] width 32 height 13
drag, startPoint x: 599, startPoint y: 213, endPoint x: 512, endPoint y: 212, distance: 86.6
copy span "The Trial of [PERSON_NAME]: The Inquiry"
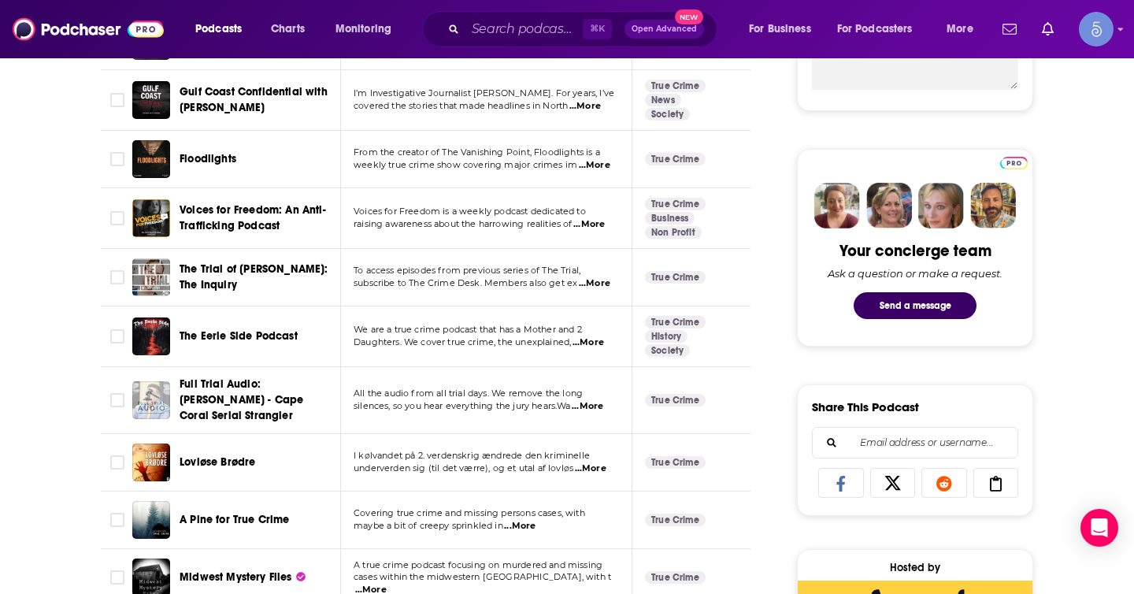
click at [586, 345] on span "...More" at bounding box center [589, 342] width 32 height 13
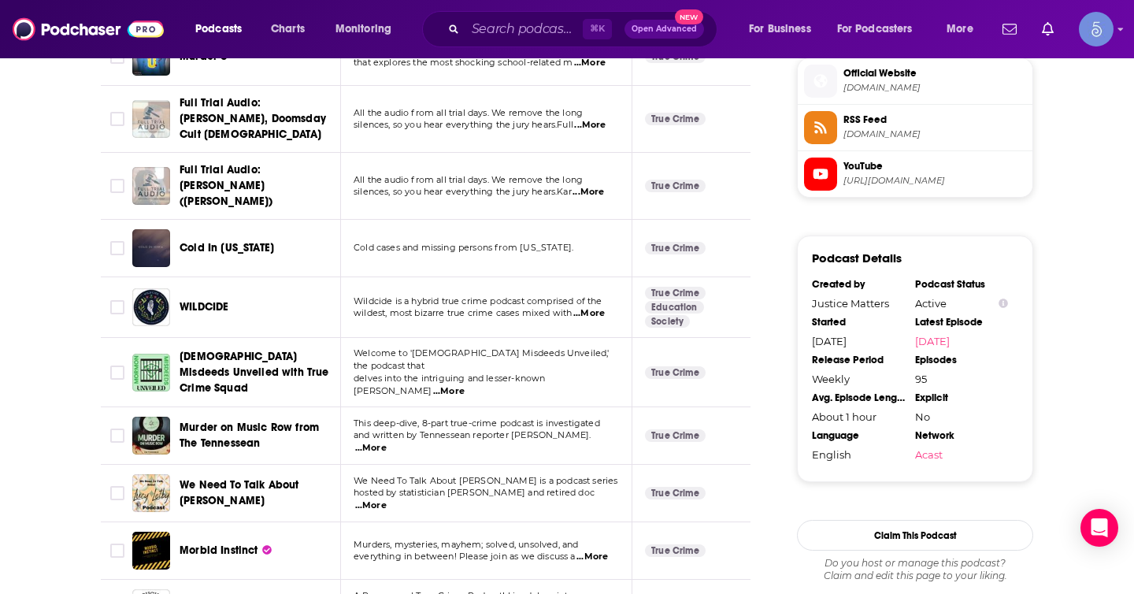
scroll to position [1489, 0]
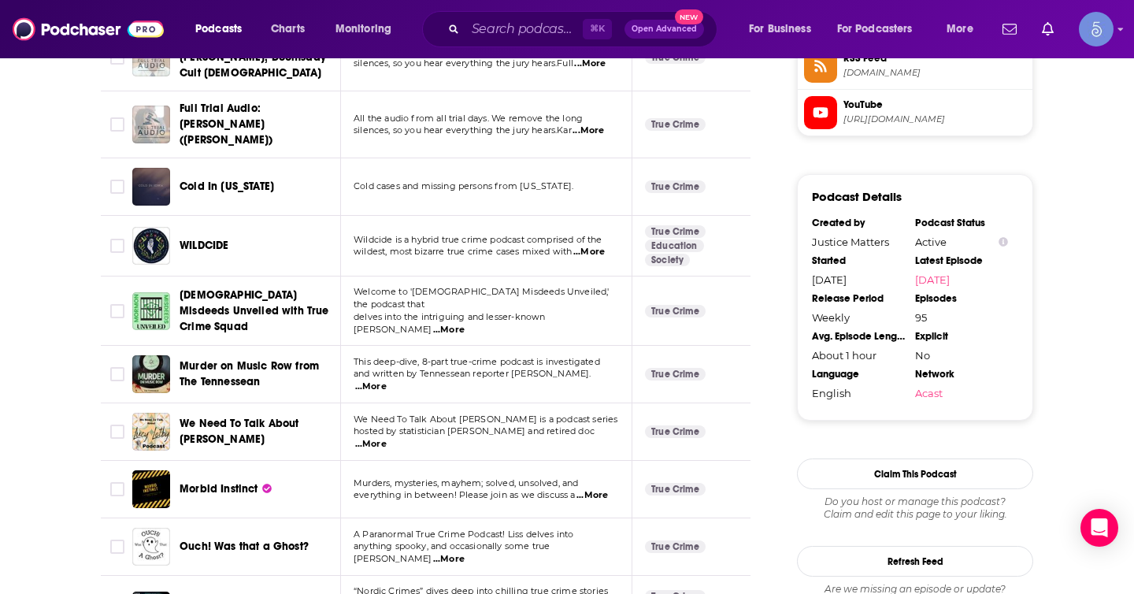
click at [387, 438] on span "...More" at bounding box center [371, 444] width 32 height 13
click at [595, 489] on span "...More" at bounding box center [592, 495] width 32 height 13
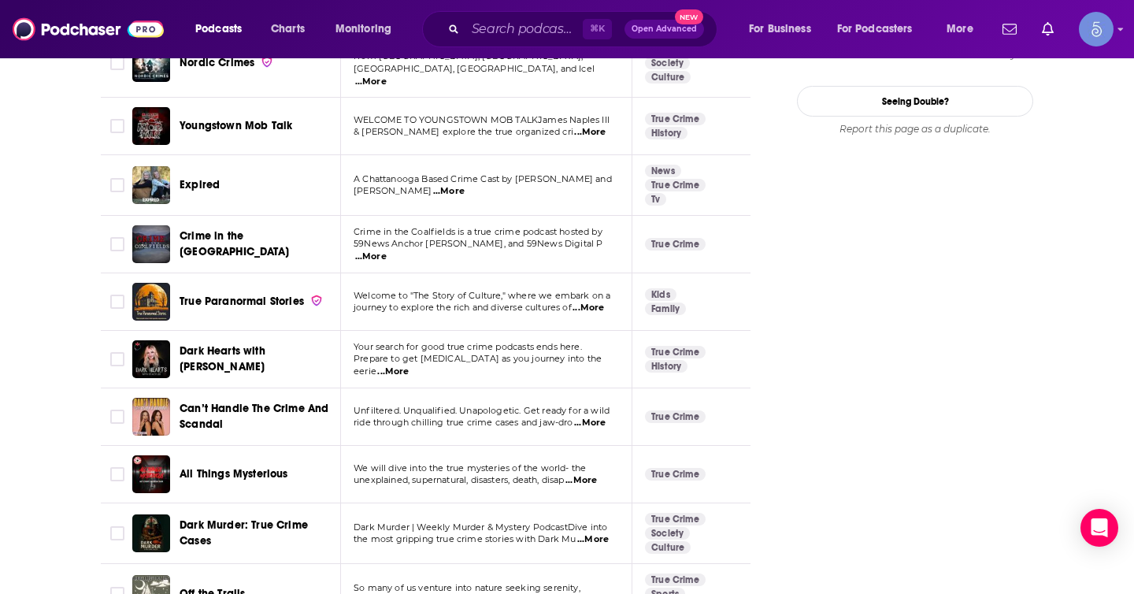
scroll to position [2098, 0]
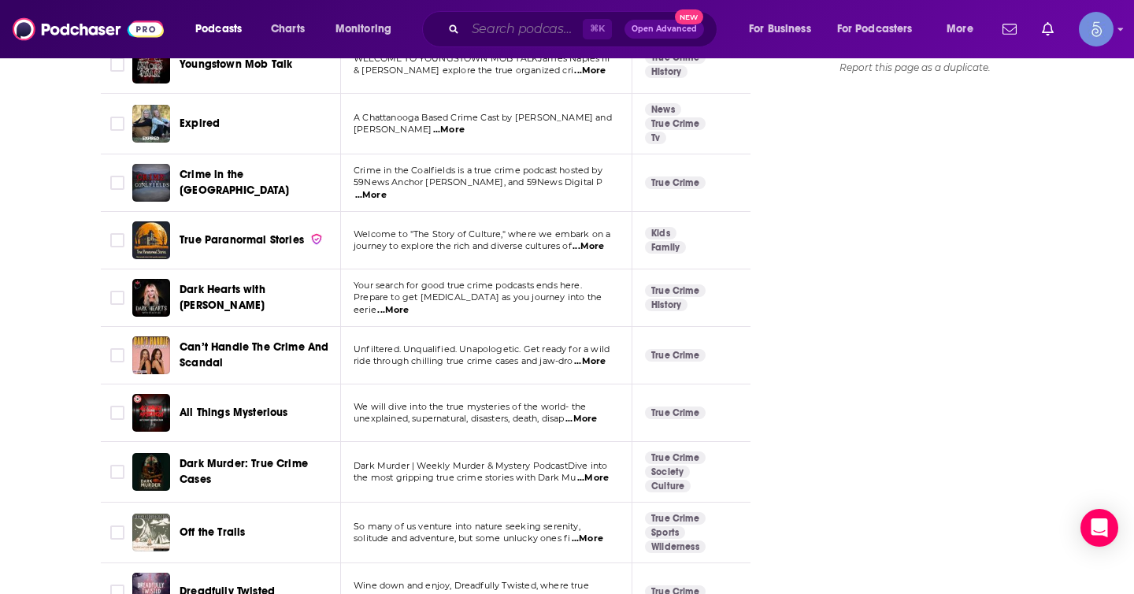
click at [521, 17] on input "Search podcasts, credits, & more..." at bounding box center [523, 29] width 117 height 25
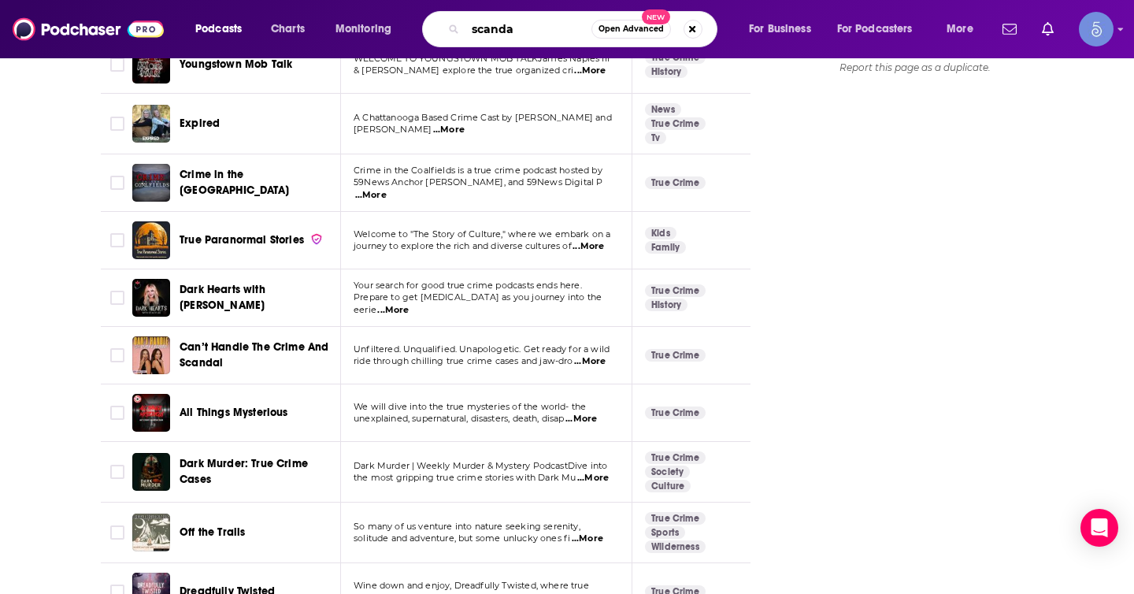
type input "scandal"
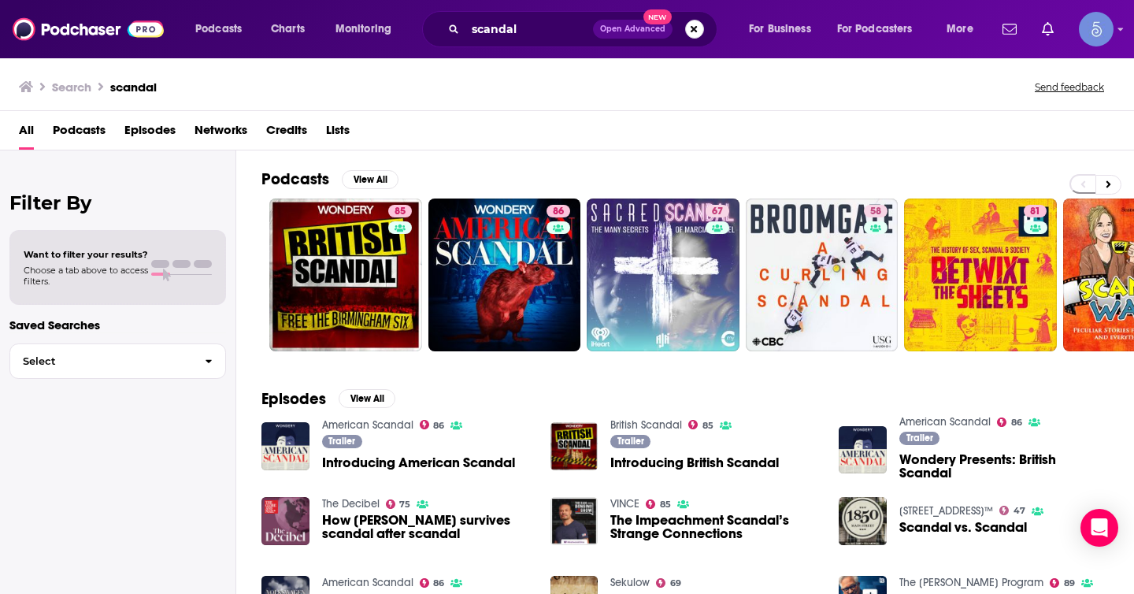
click at [688, 30] on button "Search podcasts, credits, & more..." at bounding box center [694, 29] width 19 height 19
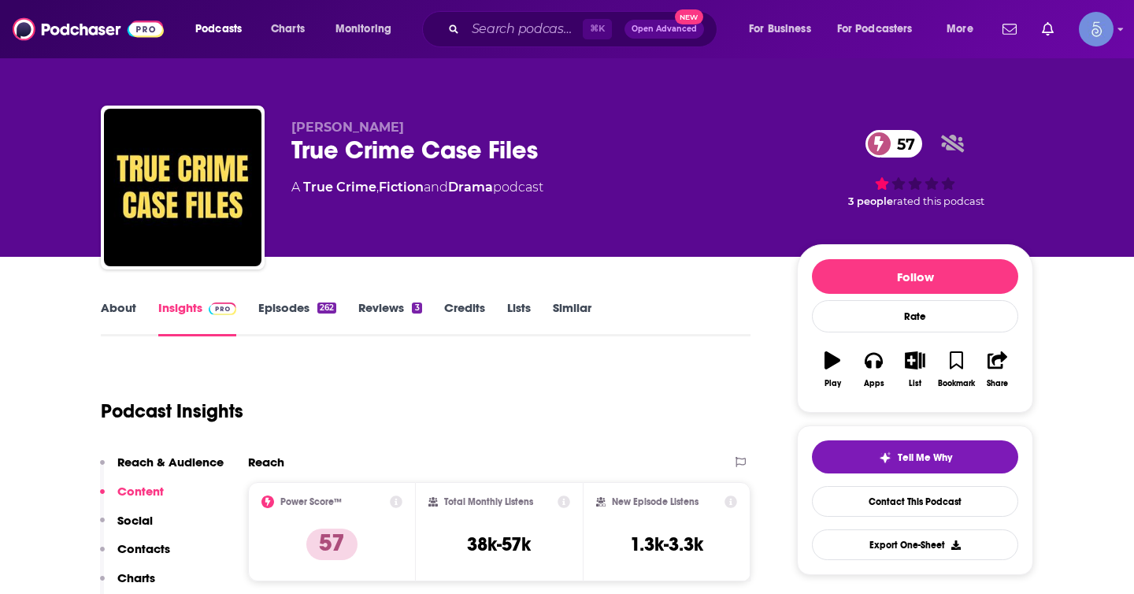
click at [595, 149] on div "True Crime Case Files 57" at bounding box center [531, 150] width 480 height 31
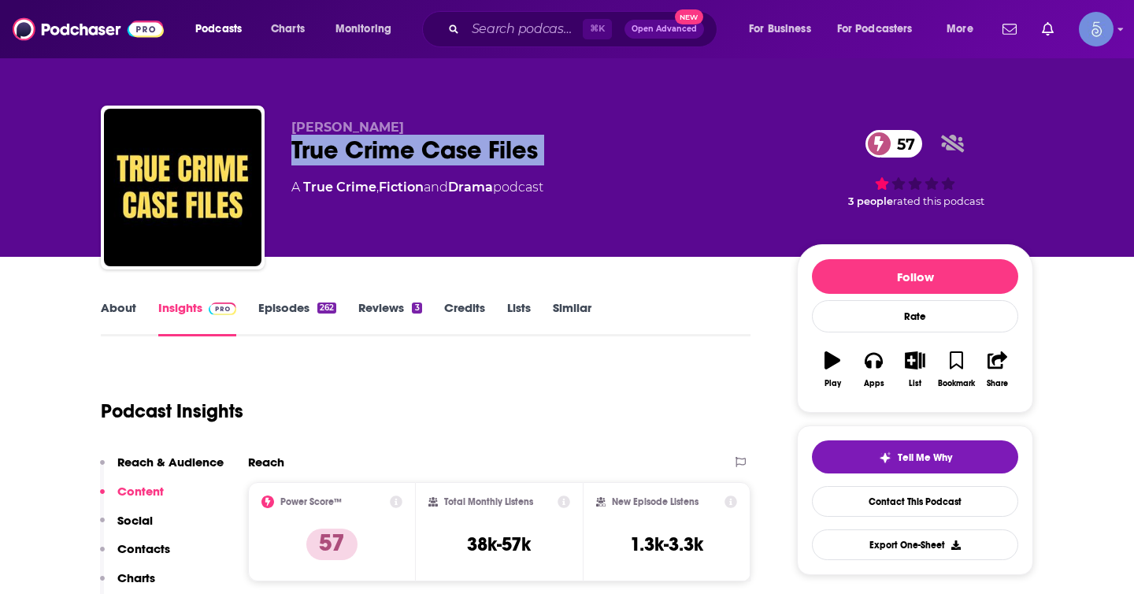
click at [595, 149] on div "True Crime Case Files 57" at bounding box center [531, 150] width 480 height 31
copy div "True Crime Case Files 57"
click at [569, 314] on link "Similar" at bounding box center [572, 318] width 39 height 36
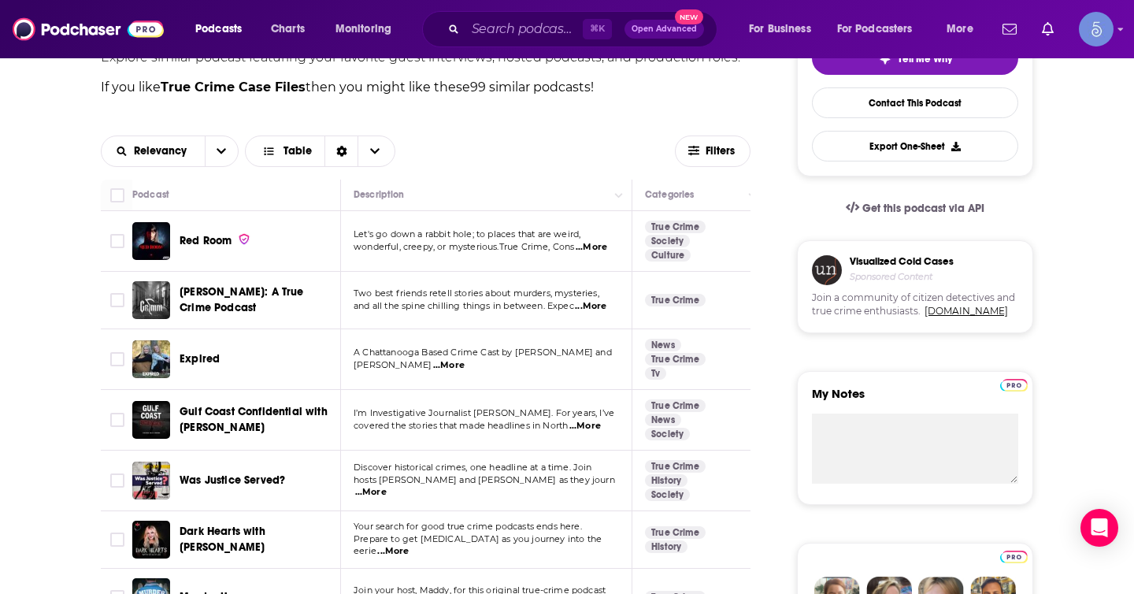
scroll to position [408, 0]
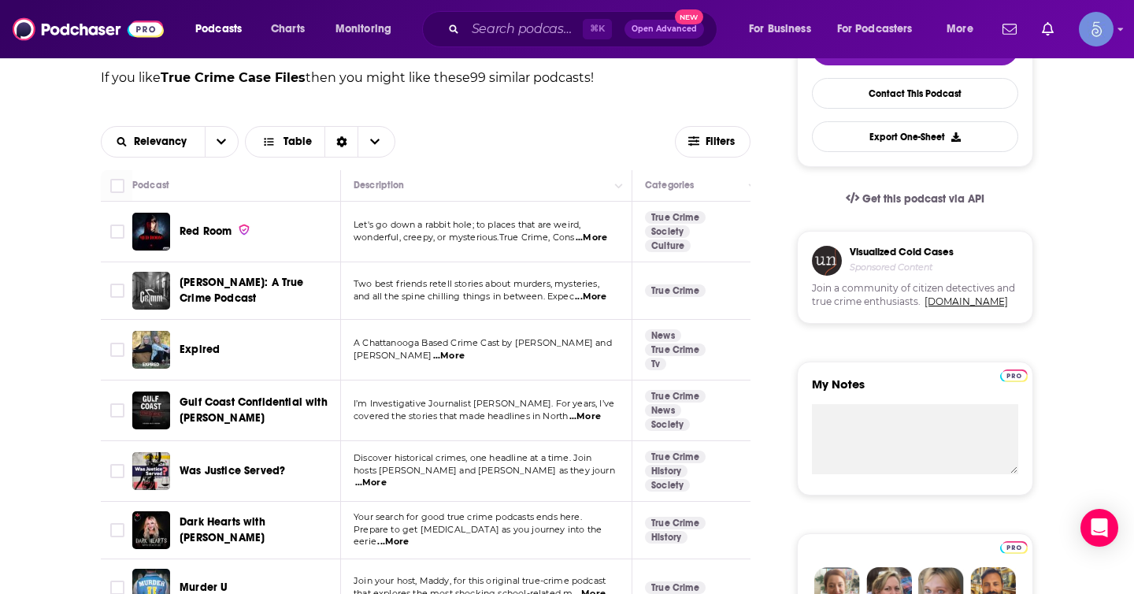
click at [595, 300] on span "...More" at bounding box center [591, 297] width 32 height 13
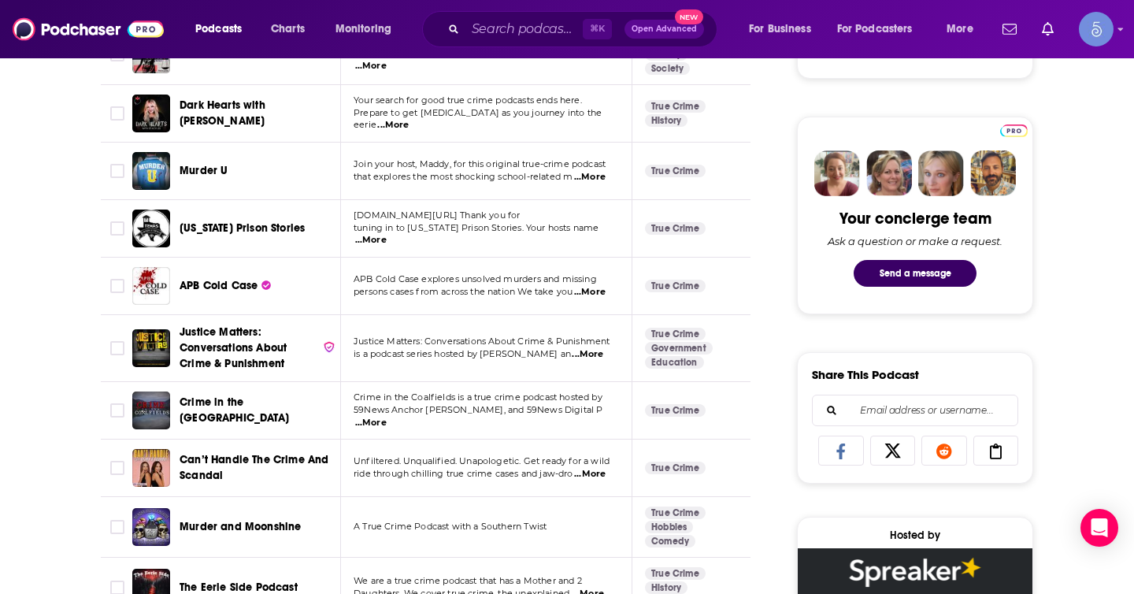
scroll to position [920, 0]
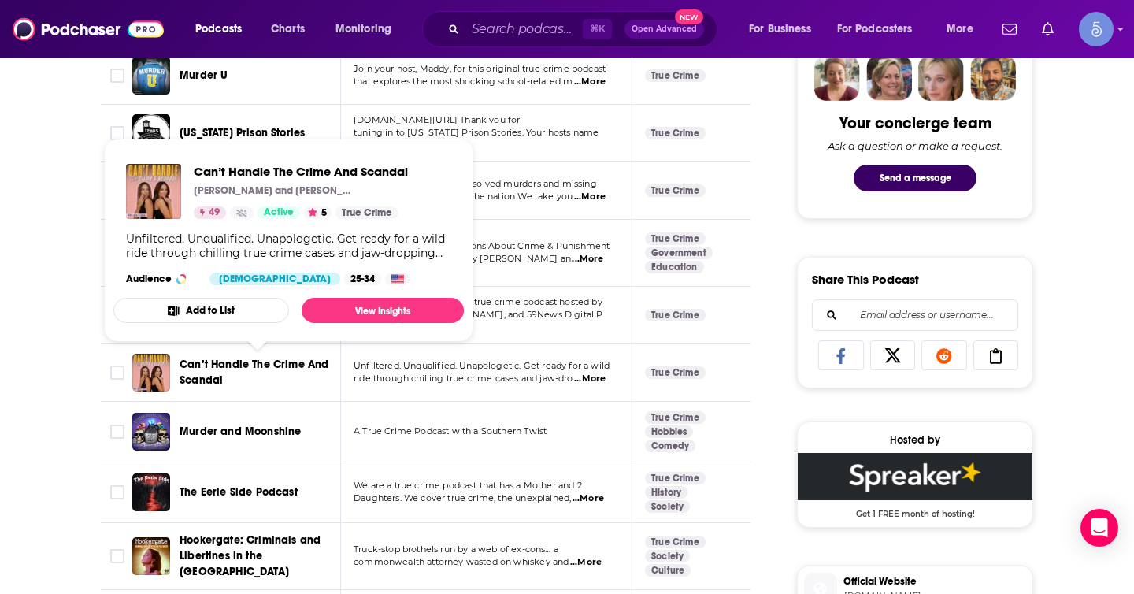
click at [298, 369] on span "Can’t Handle The Crime And Scandal" at bounding box center [254, 372] width 149 height 29
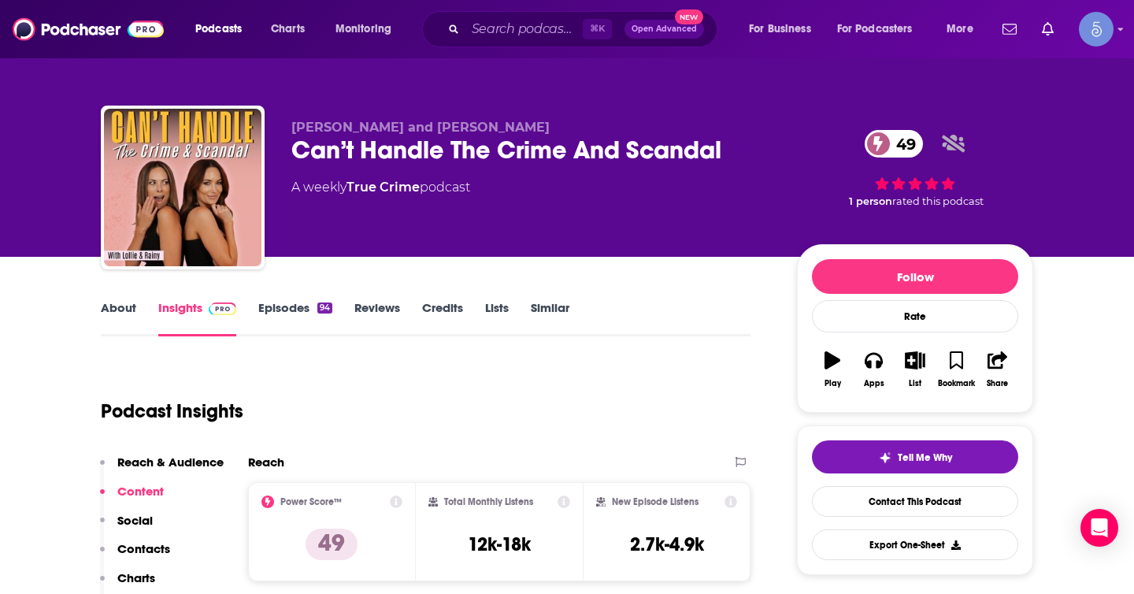
click at [728, 150] on div "Can’t Handle The Crime And Scandal 49" at bounding box center [531, 150] width 480 height 31
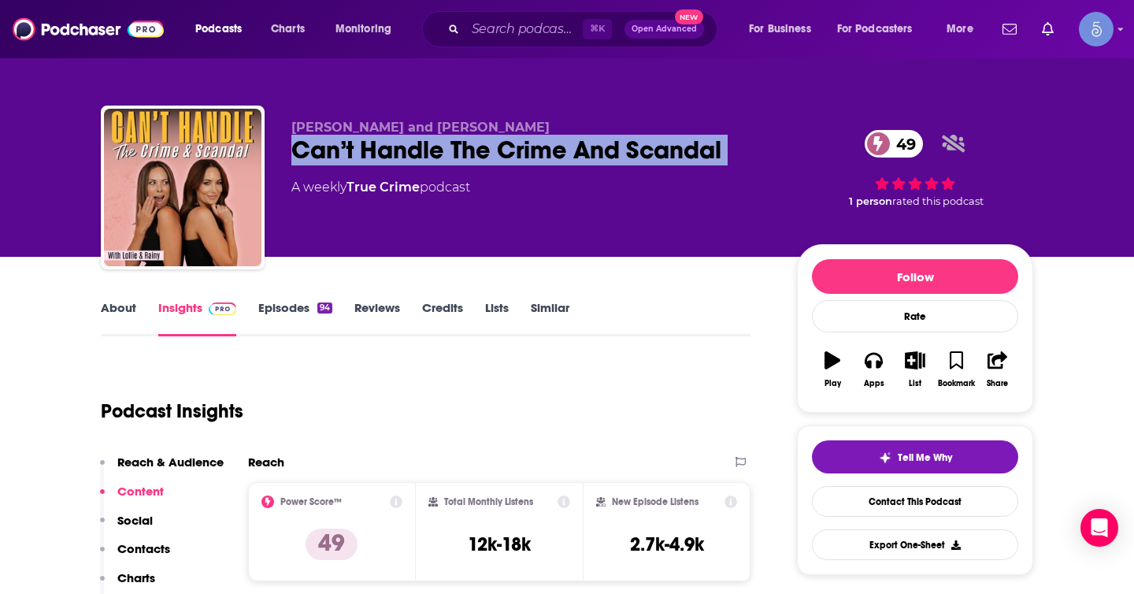
click at [728, 150] on div "Can’t Handle The Crime And Scandal 49" at bounding box center [531, 150] width 480 height 31
copy div "Can’t Handle The Crime And Scandal 49"
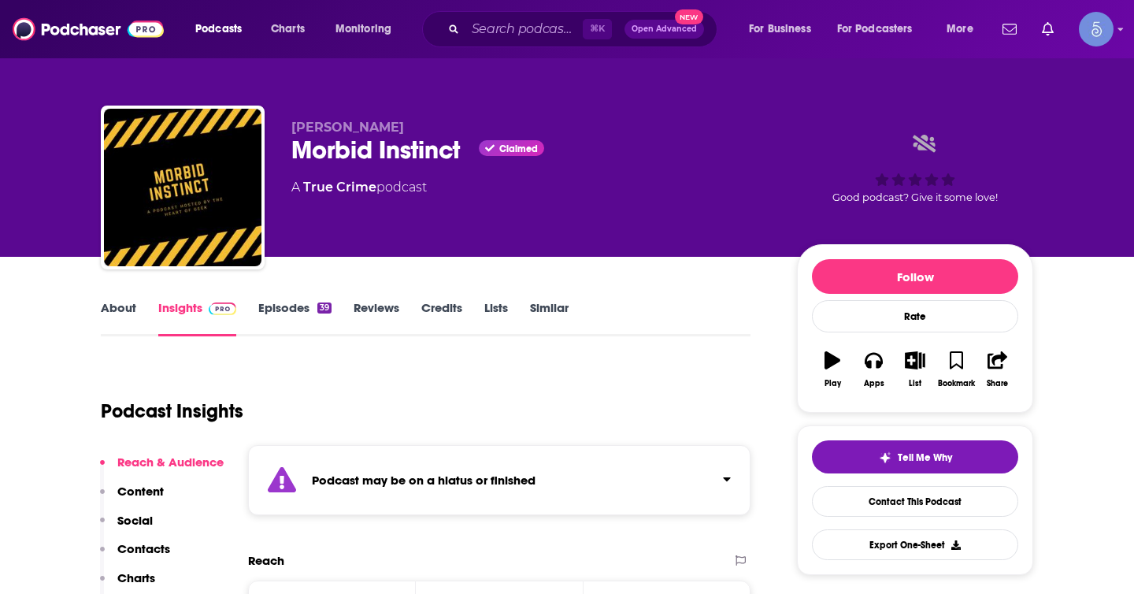
click at [601, 487] on div "Podcast may be on a hiatus or finished" at bounding box center [499, 480] width 502 height 70
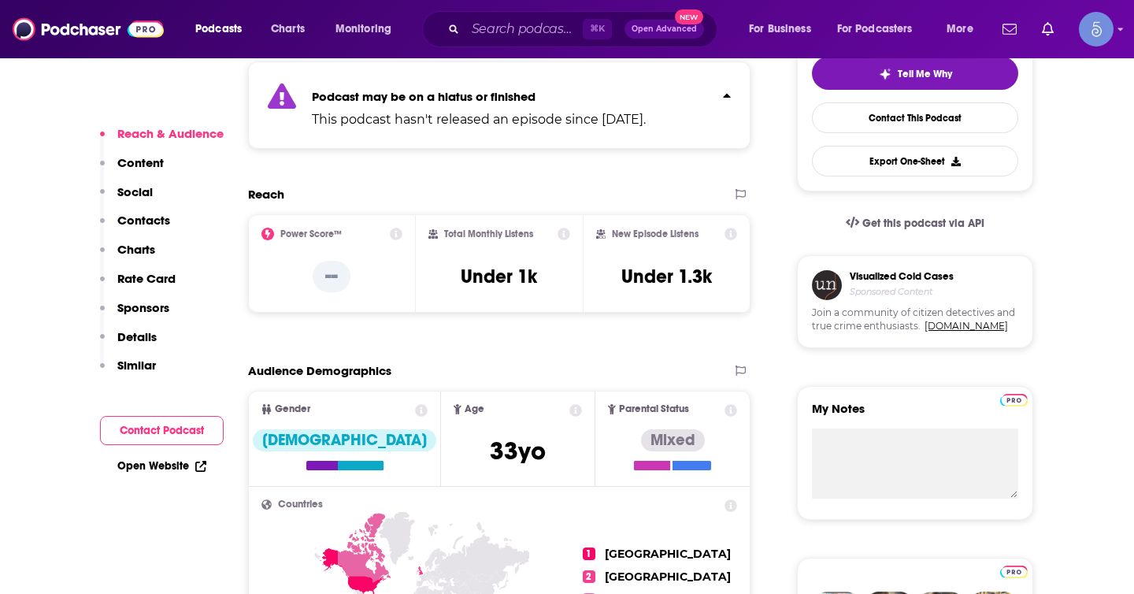
scroll to position [391, 0]
